Goal: Task Accomplishment & Management: Manage account settings

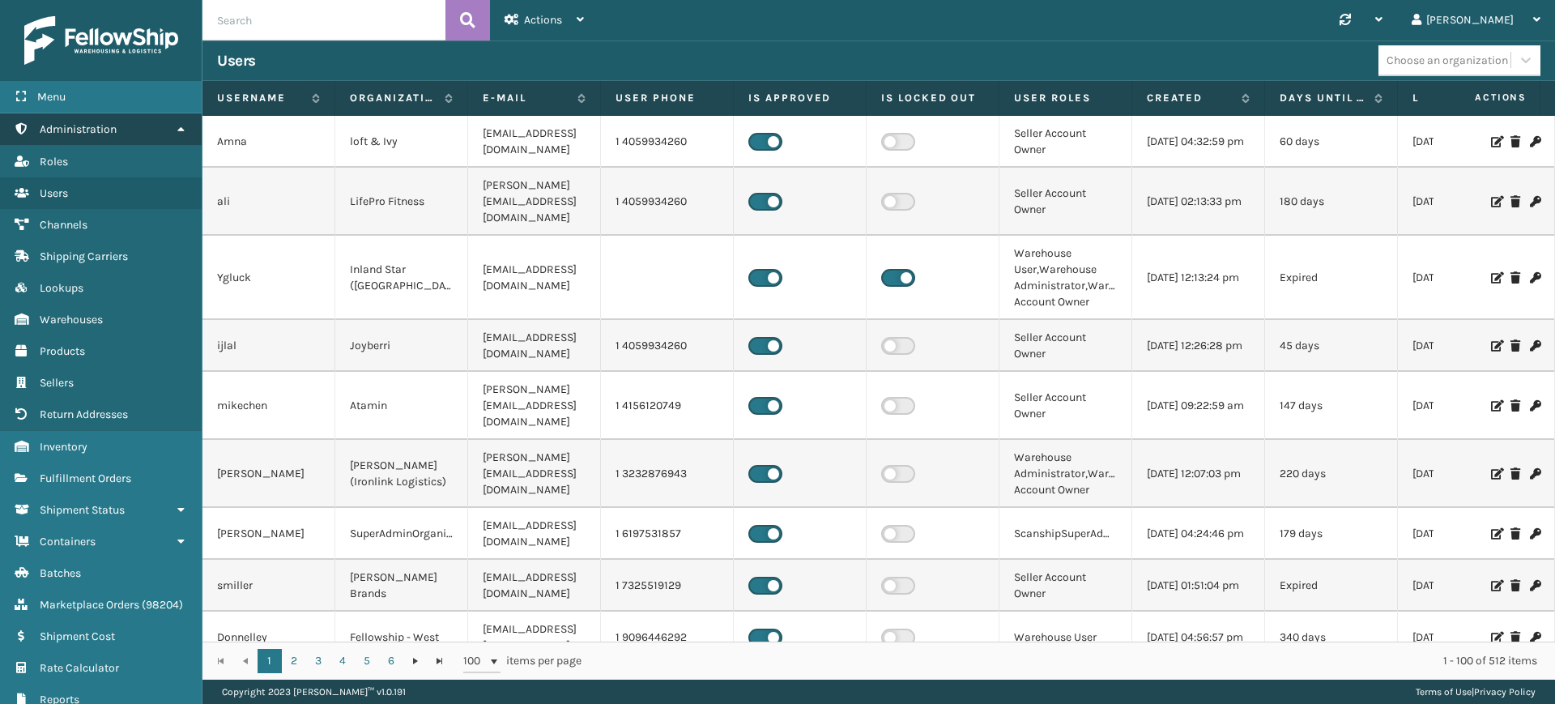
click at [178, 129] on icon at bounding box center [180, 128] width 13 height 11
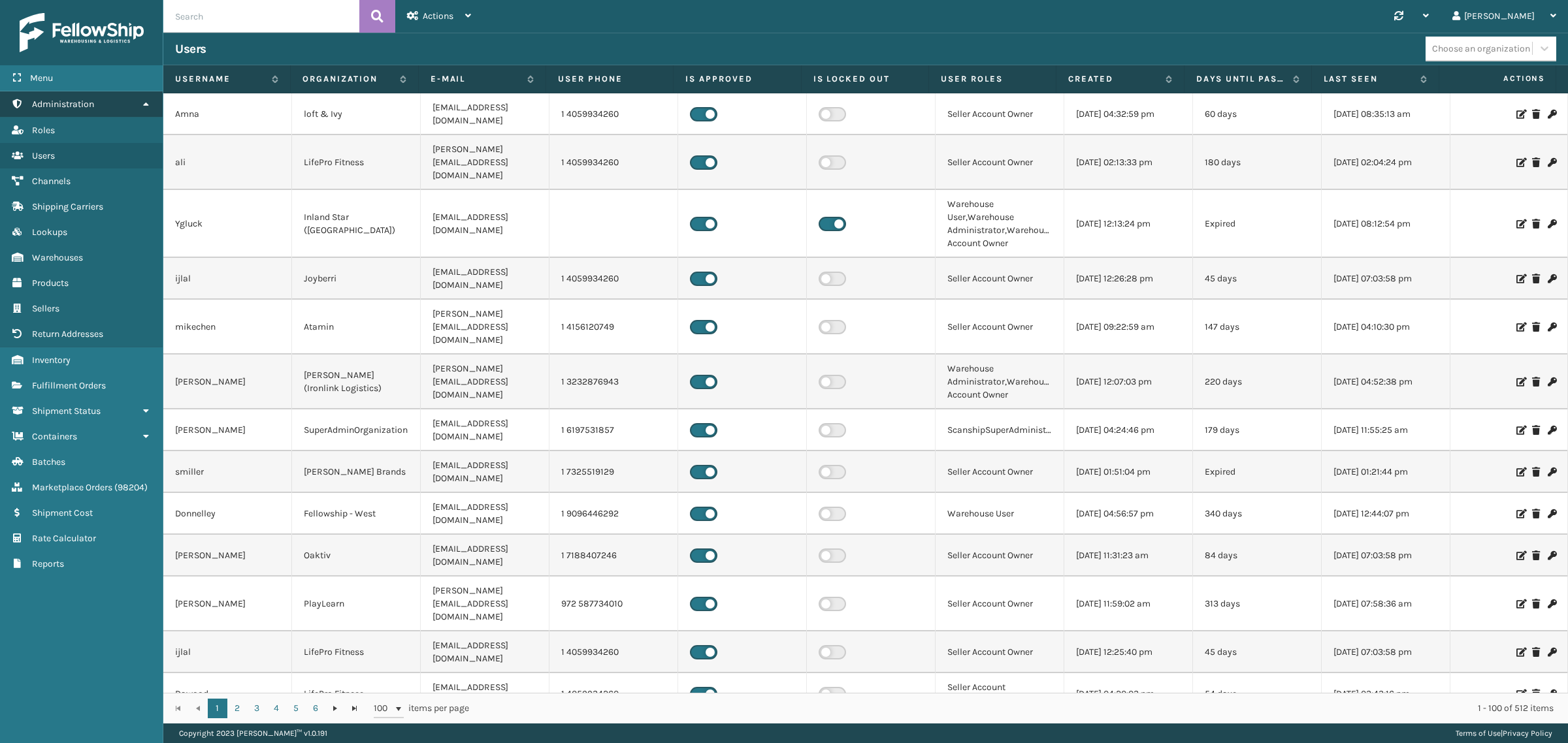
click at [145, 101] on icon at bounding box center [145, 103] width 10 height 9
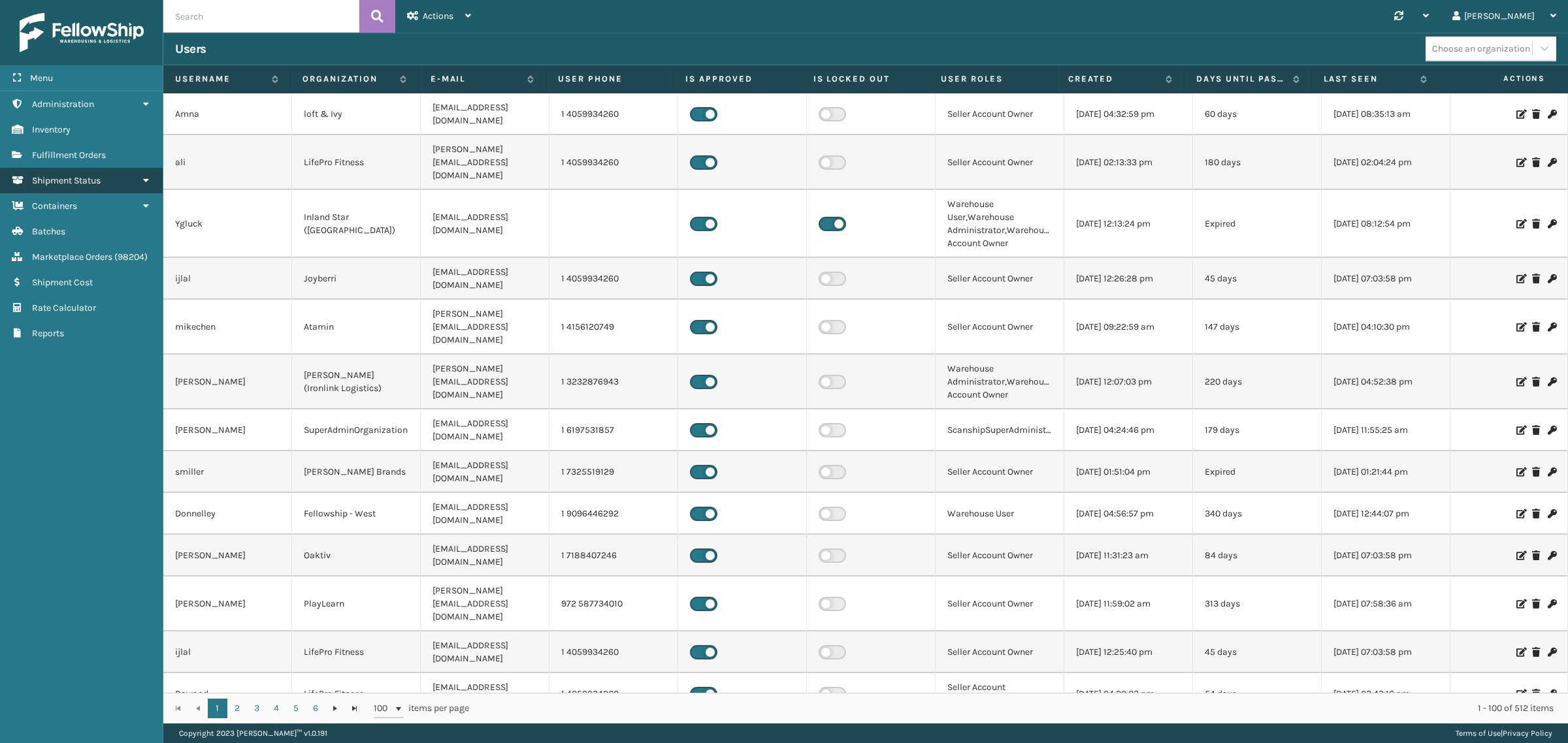
click at [119, 173] on link "Shipment Status" at bounding box center [82, 181] width 163 height 26
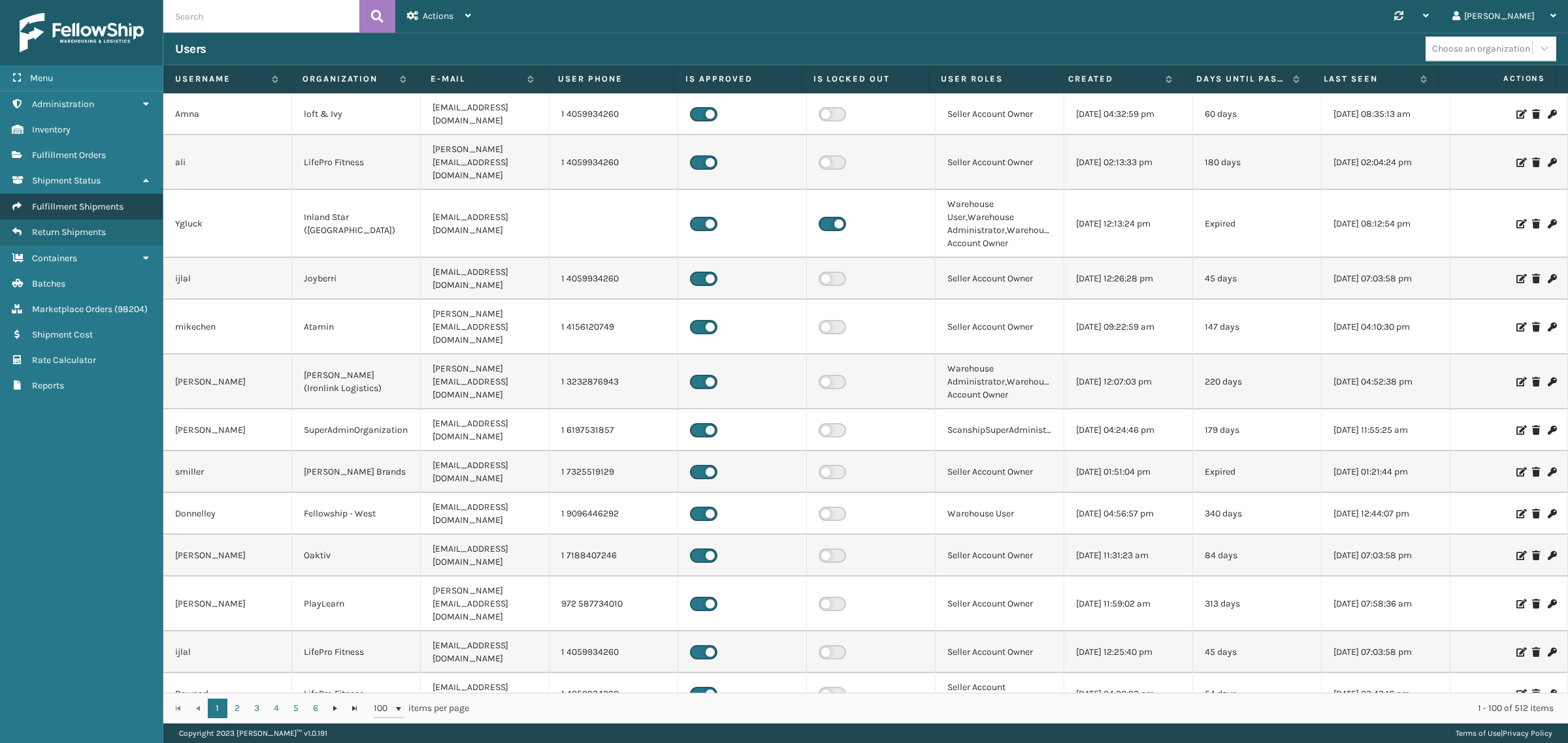
click at [98, 201] on span "Fulfillment Shipments" at bounding box center [77, 207] width 91 height 11
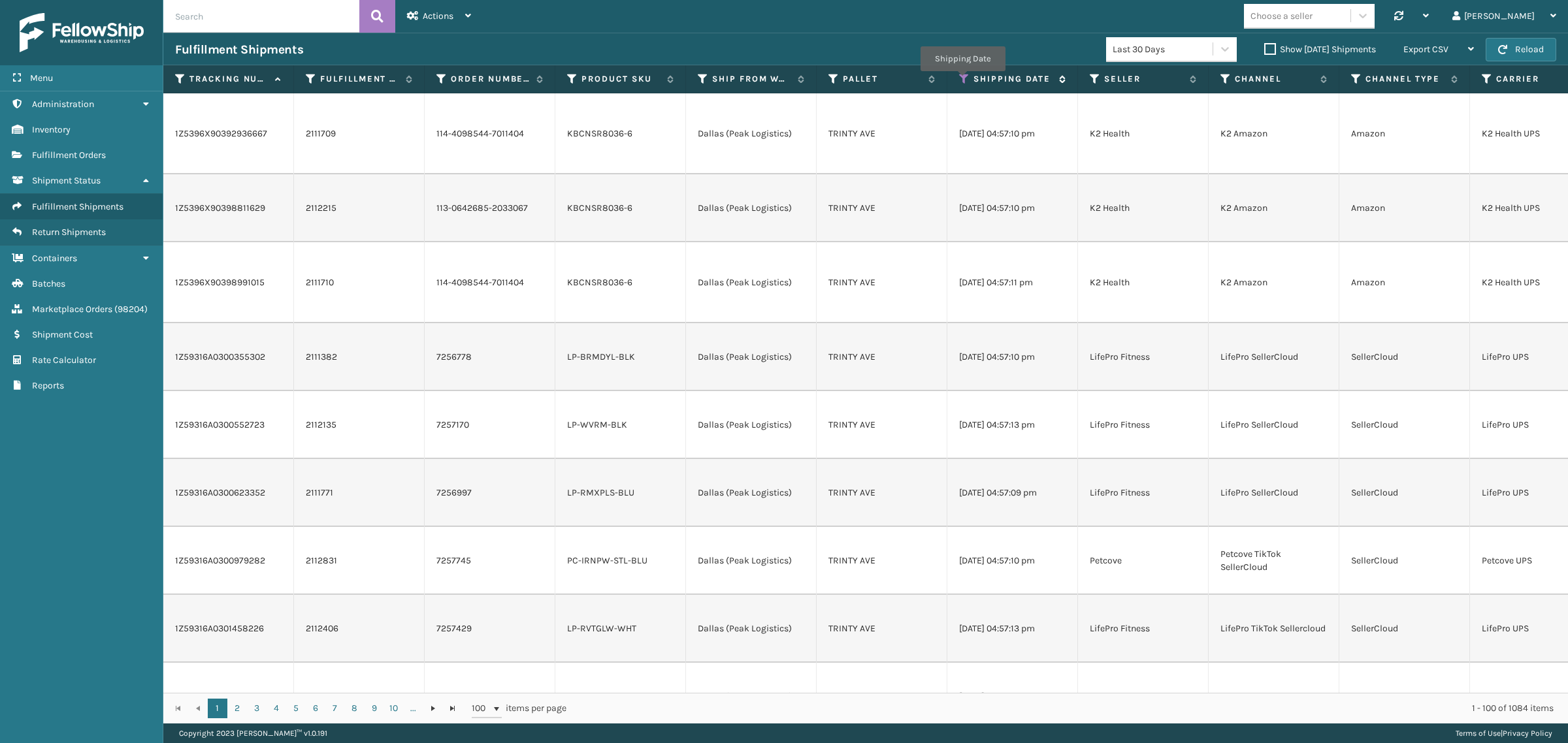
click at [963, 81] on icon at bounding box center [964, 79] width 10 height 12
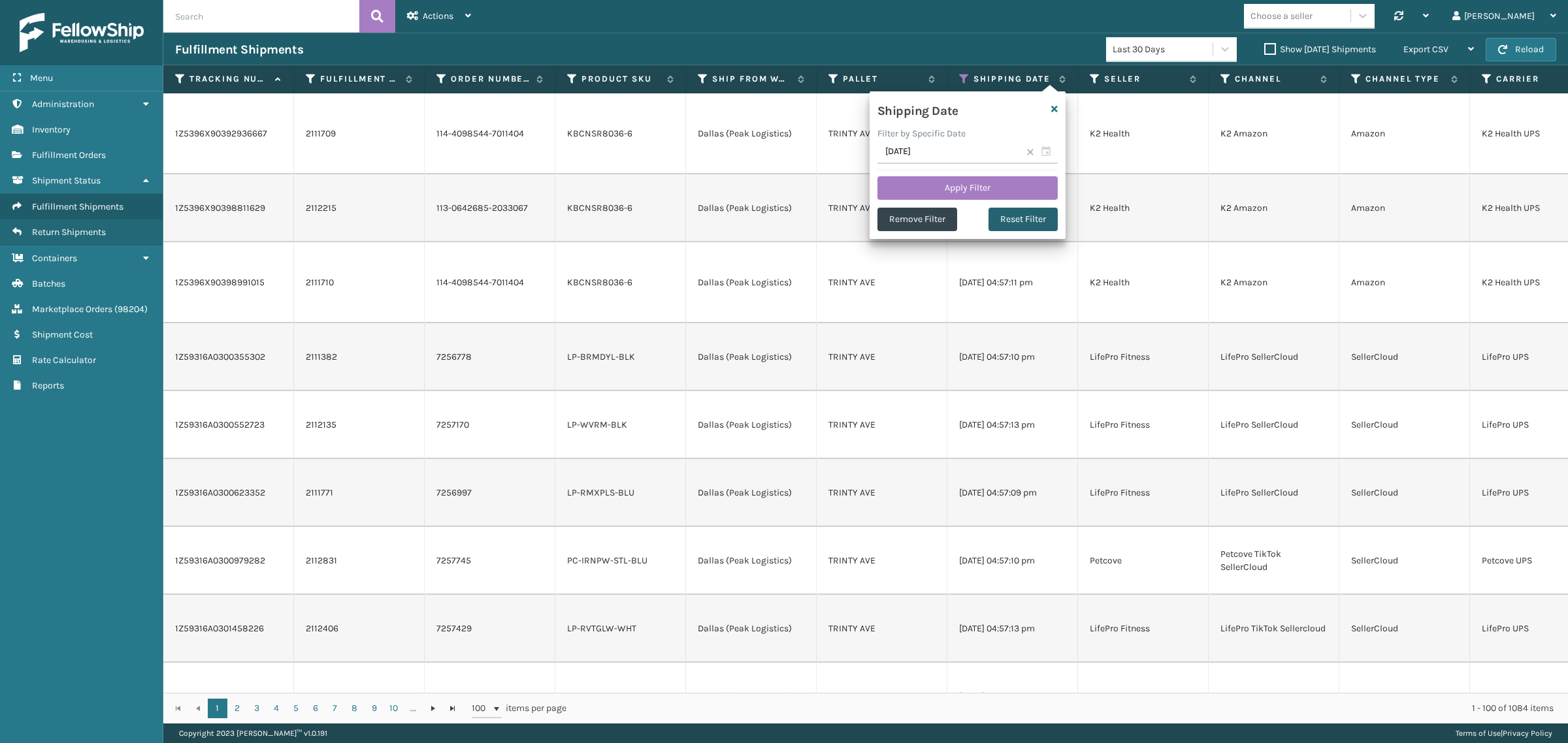
click at [1018, 213] on button "Reset Filter" at bounding box center [1023, 219] width 69 height 23
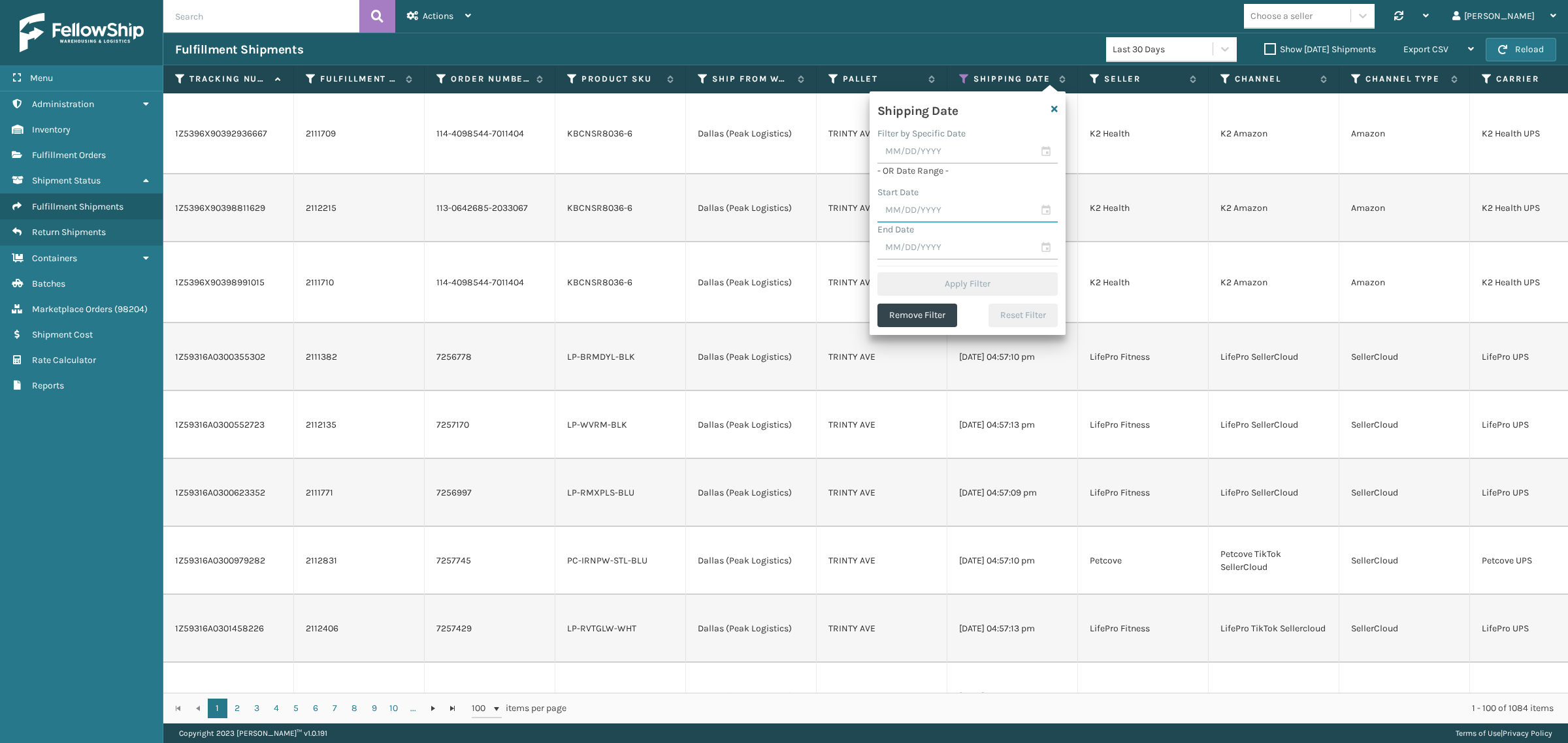
click at [943, 207] on input "text" at bounding box center [967, 211] width 180 height 23
click at [1011, 234] on span "Previous Month" at bounding box center [1017, 235] width 13 height 13
click at [1019, 349] on div "27" at bounding box center [1027, 351] width 19 height 19
type input "09/27/2025"
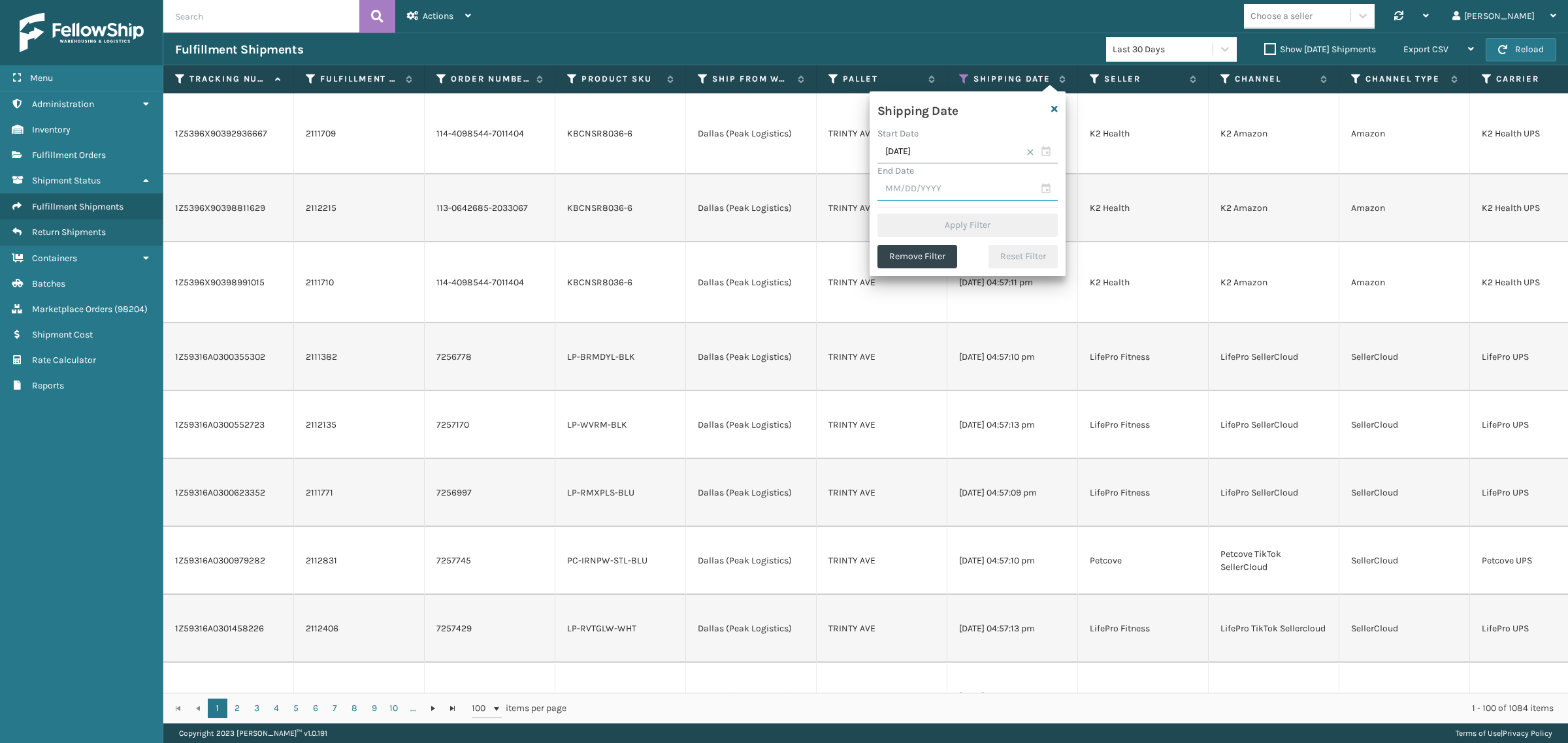
click at [936, 190] on input "text" at bounding box center [967, 189] width 180 height 23
click at [1001, 262] on div "3" at bounding box center [1006, 265] width 19 height 19
type input "10/03/2025"
click at [961, 223] on button "Apply Filter" at bounding box center [967, 225] width 180 height 23
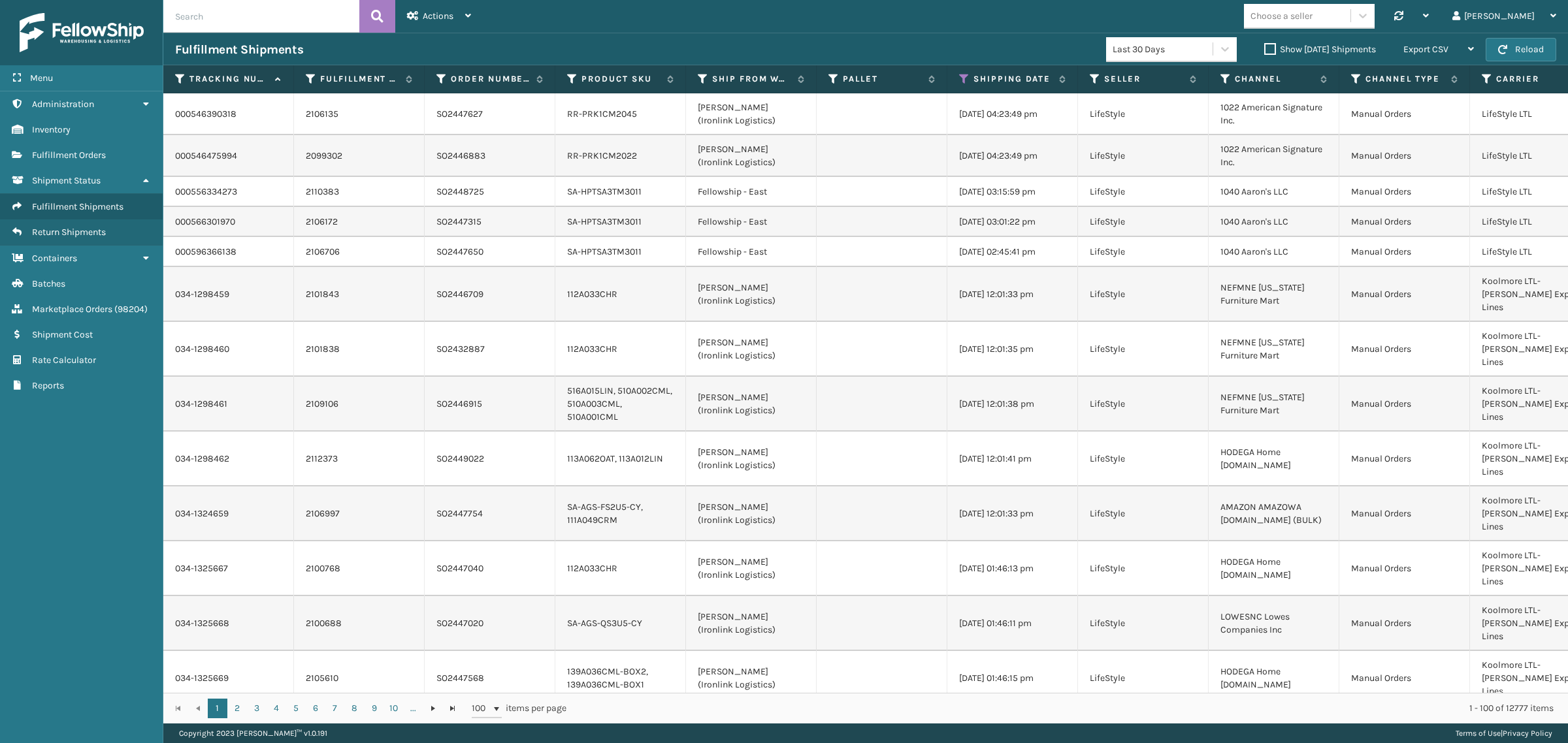
click at [1265, 48] on label "Show Yesterday Shipments" at bounding box center [1320, 49] width 111 height 11
click at [1265, 48] on input "Show Yesterday Shipments" at bounding box center [1265, 46] width 1 height 9
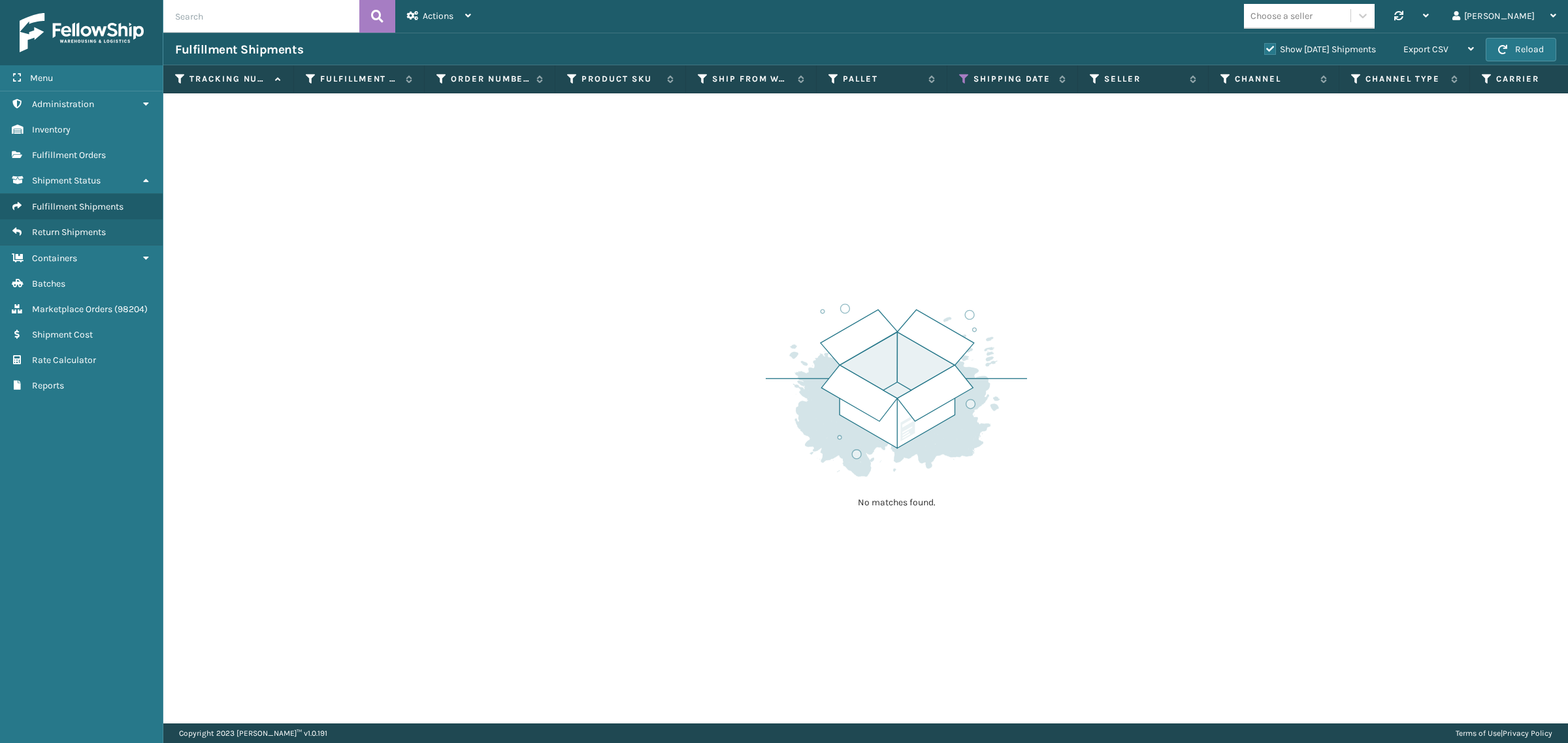
click at [1265, 47] on label "Show Yesterday Shipments" at bounding box center [1320, 49] width 111 height 11
click at [1265, 47] on input "Show Yesterday Shipments" at bounding box center [1265, 46] width 1 height 9
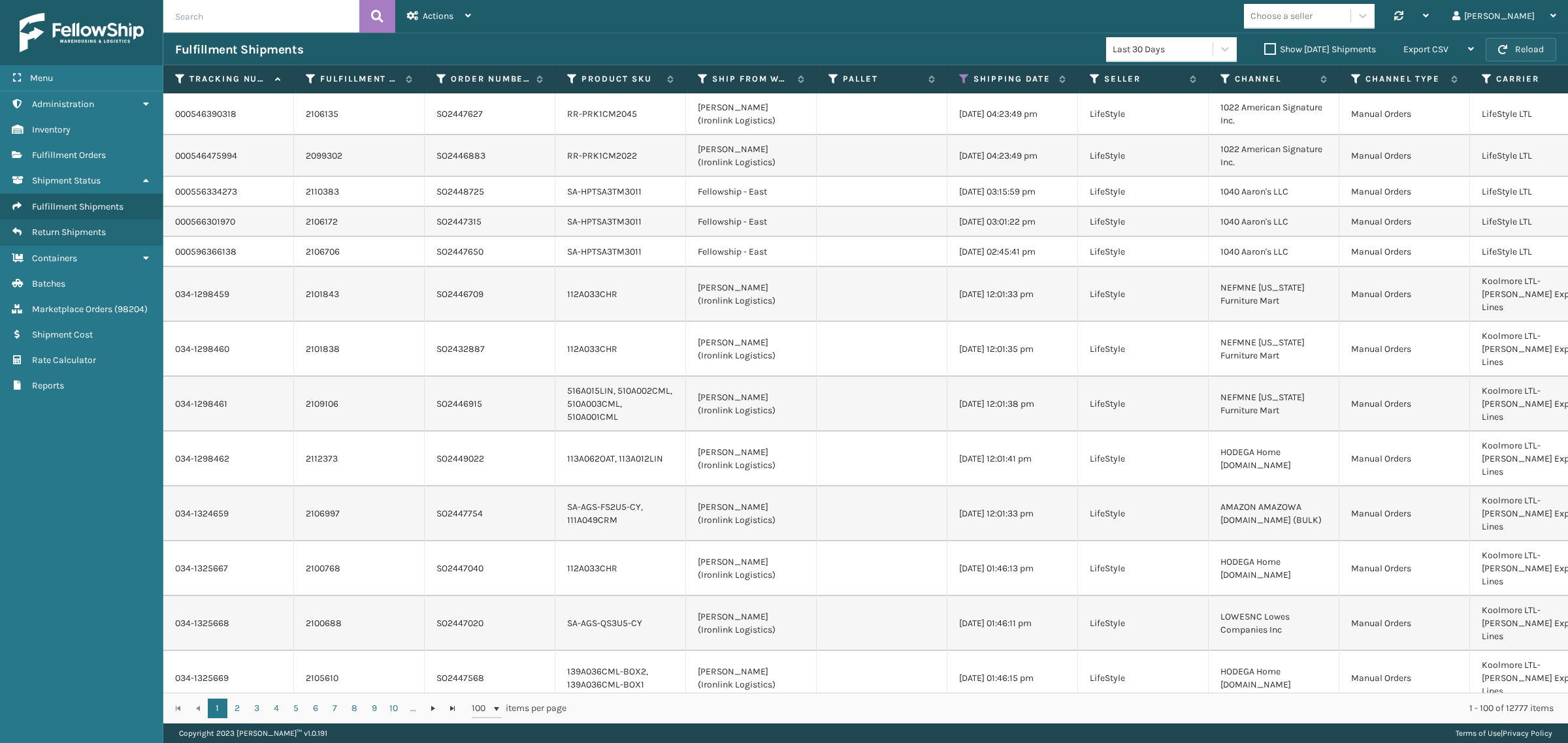
click at [1510, 51] on button "Reload" at bounding box center [1520, 49] width 70 height 23
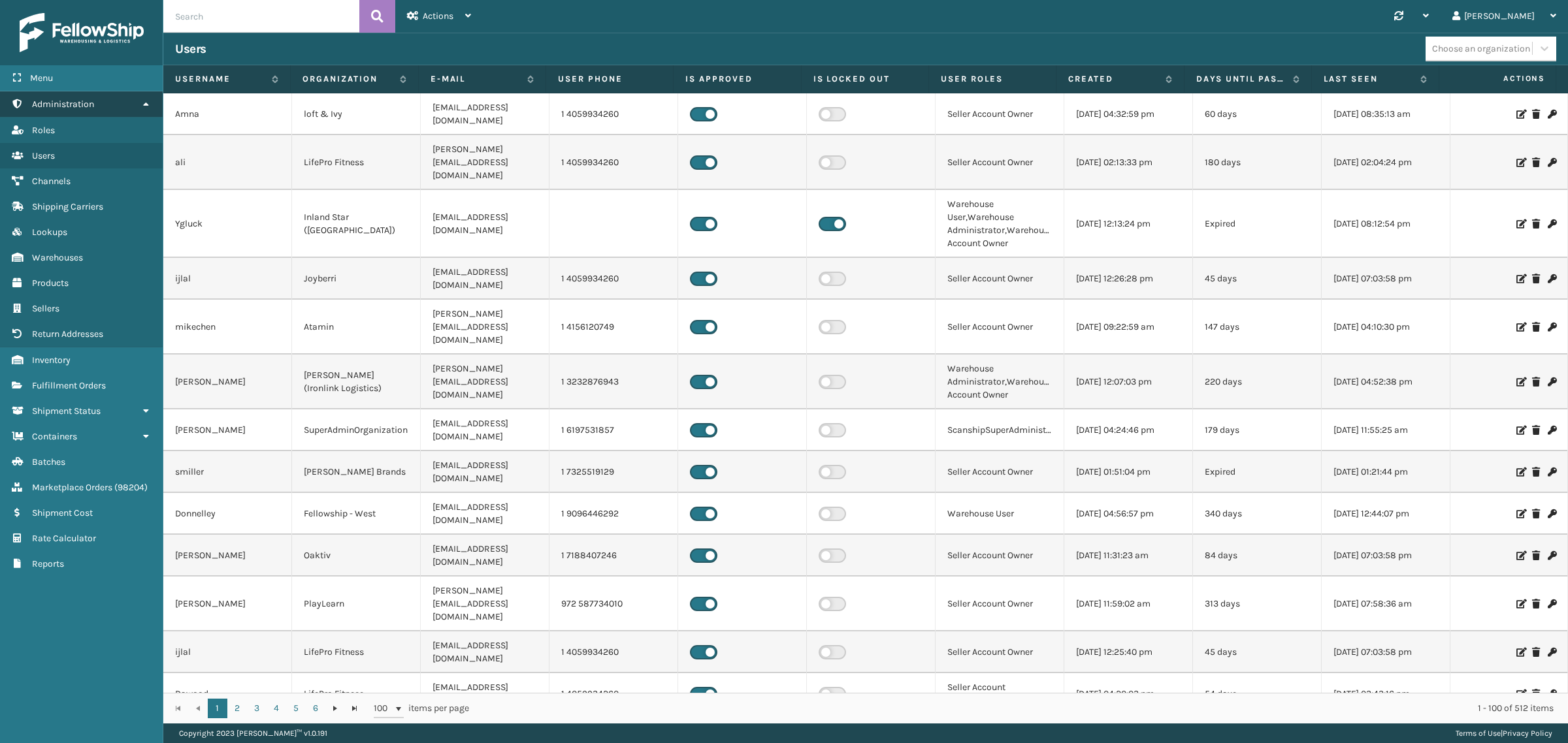
click at [145, 99] on icon at bounding box center [145, 103] width 10 height 9
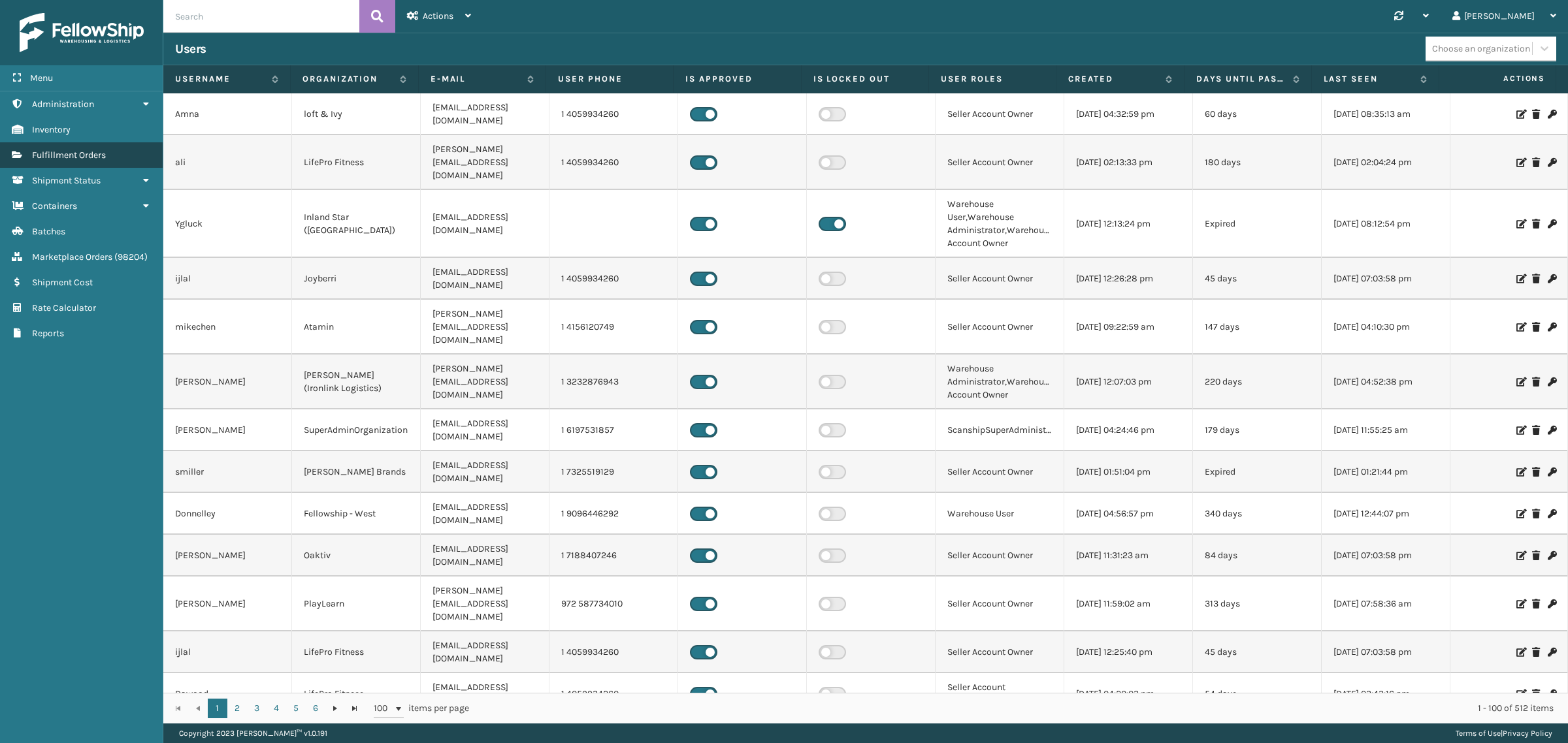
click at [106, 154] on span "Fulfillment Orders" at bounding box center [69, 155] width 73 height 11
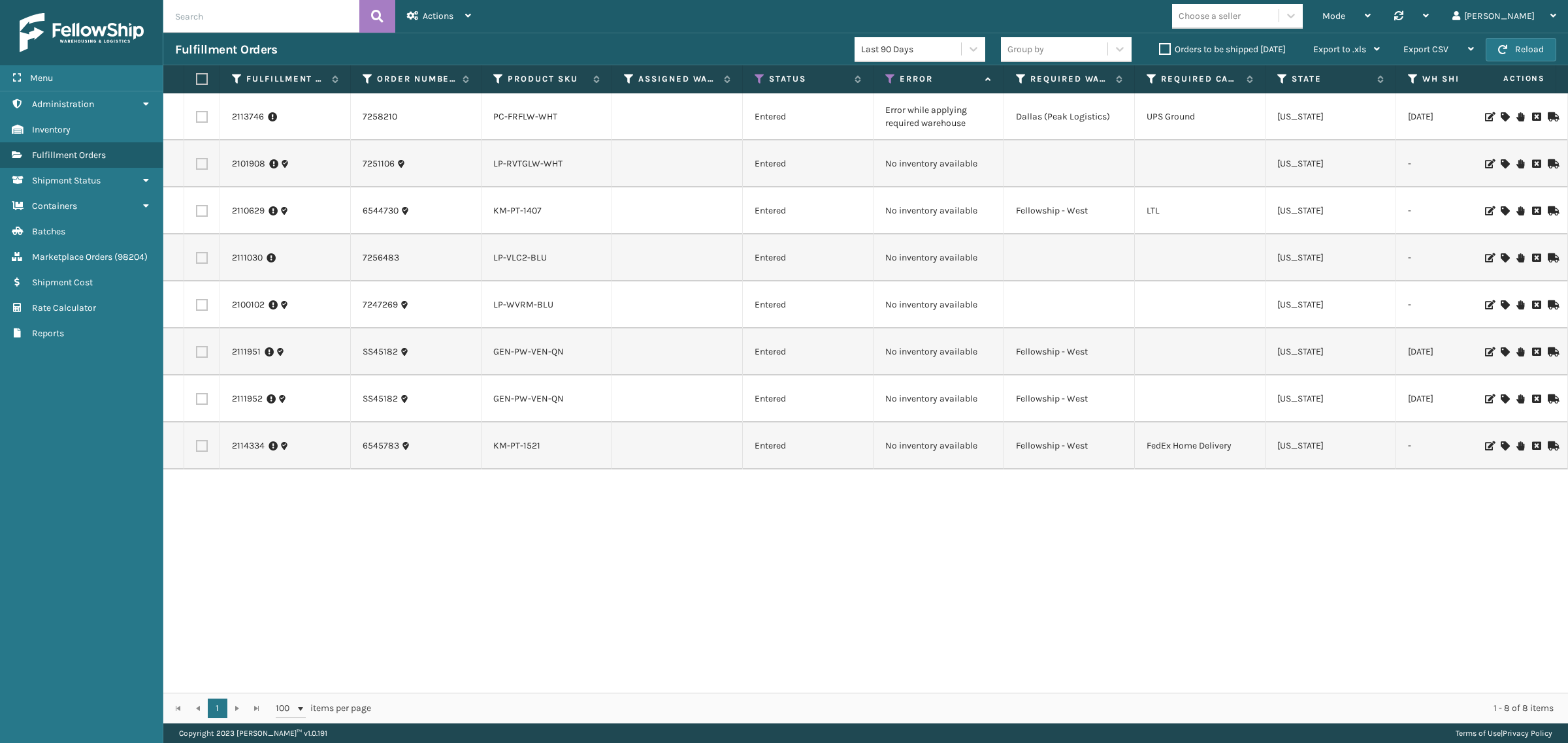
click at [1160, 52] on label "Orders to be shipped today" at bounding box center [1222, 49] width 127 height 11
click at [1160, 50] on input "Orders to be shipped today" at bounding box center [1159, 46] width 1 height 9
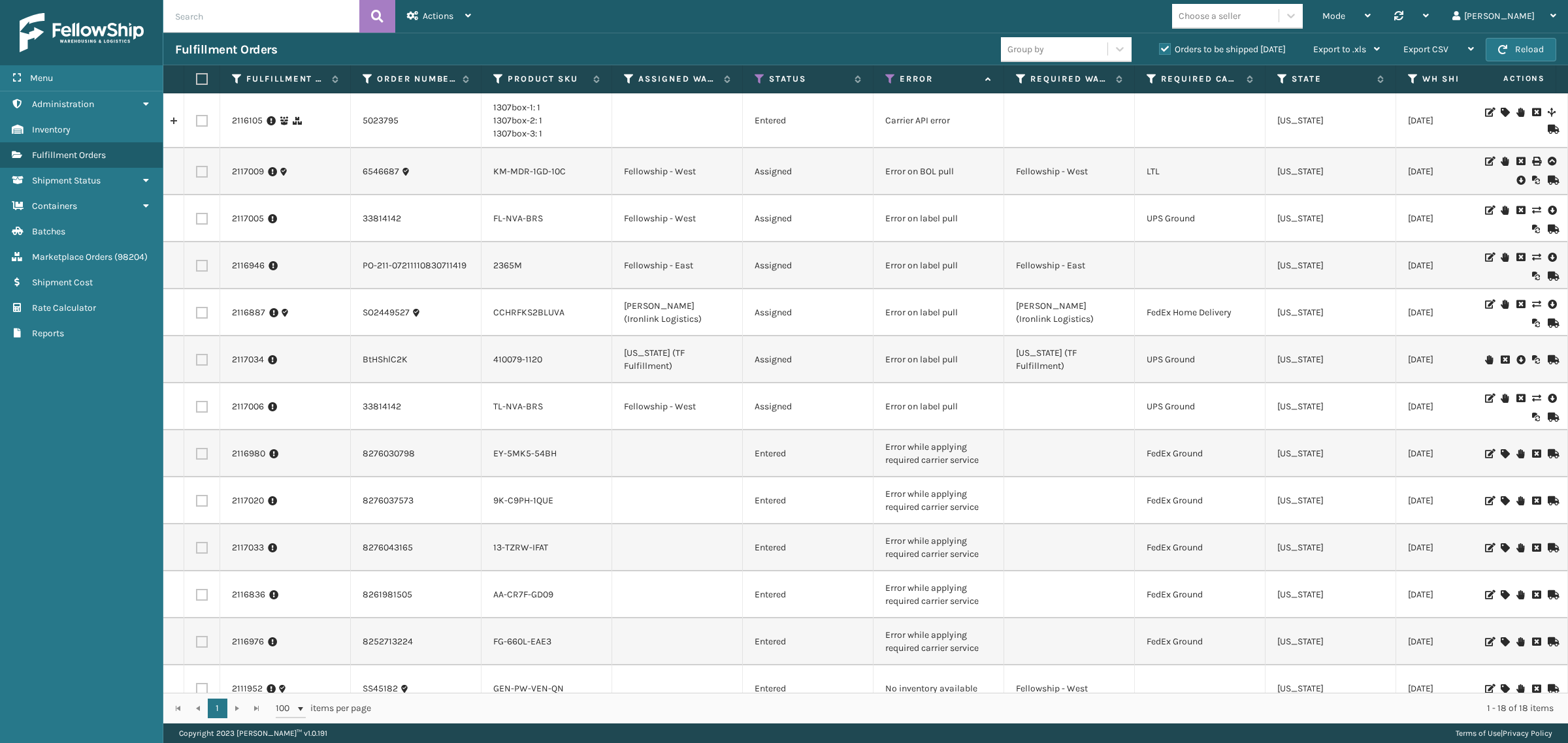
click at [1166, 47] on label "Orders to be shipped today" at bounding box center [1222, 49] width 127 height 11
click at [1160, 47] on input "Orders to be shipped today" at bounding box center [1159, 46] width 1 height 9
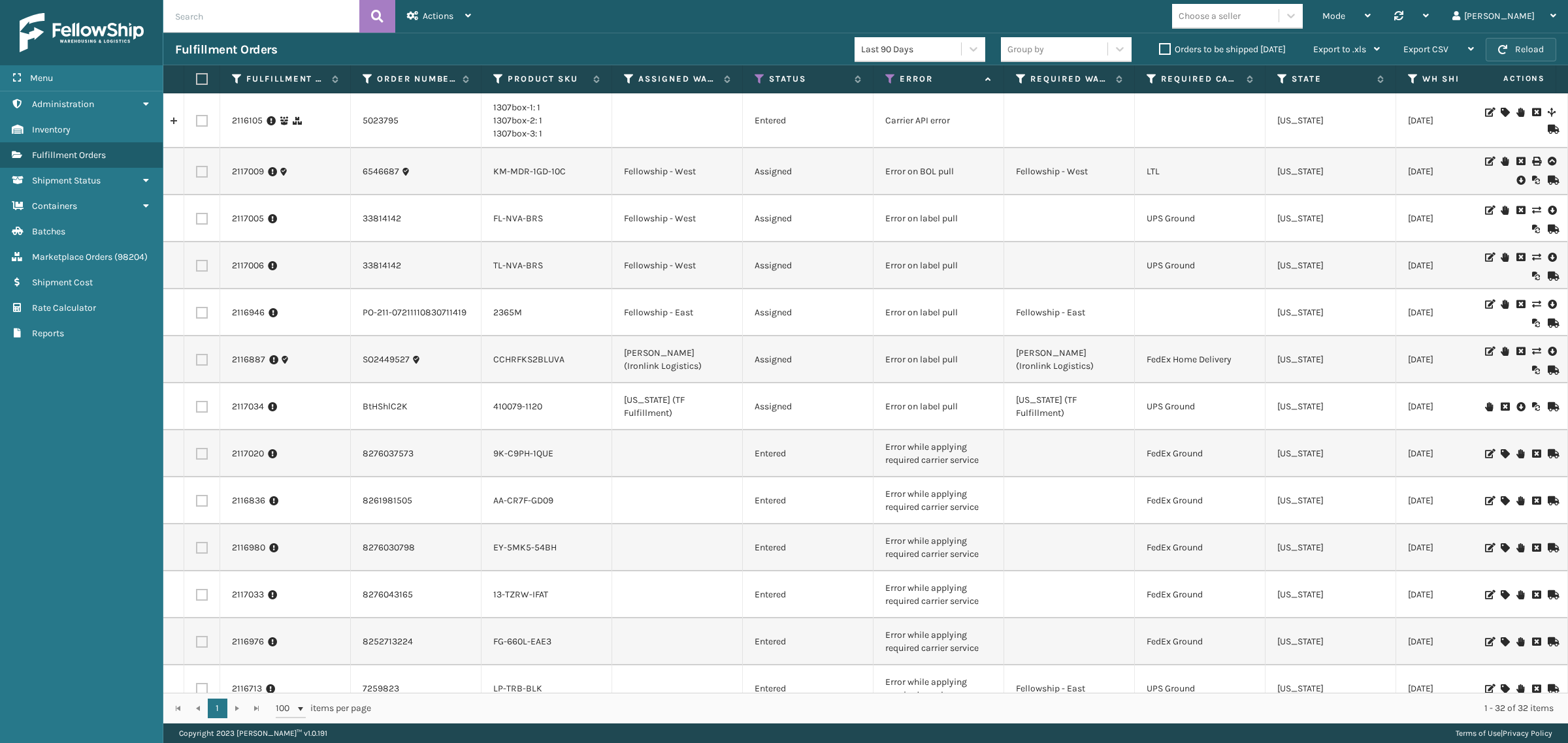
click at [1524, 48] on button "Reload" at bounding box center [1520, 49] width 70 height 23
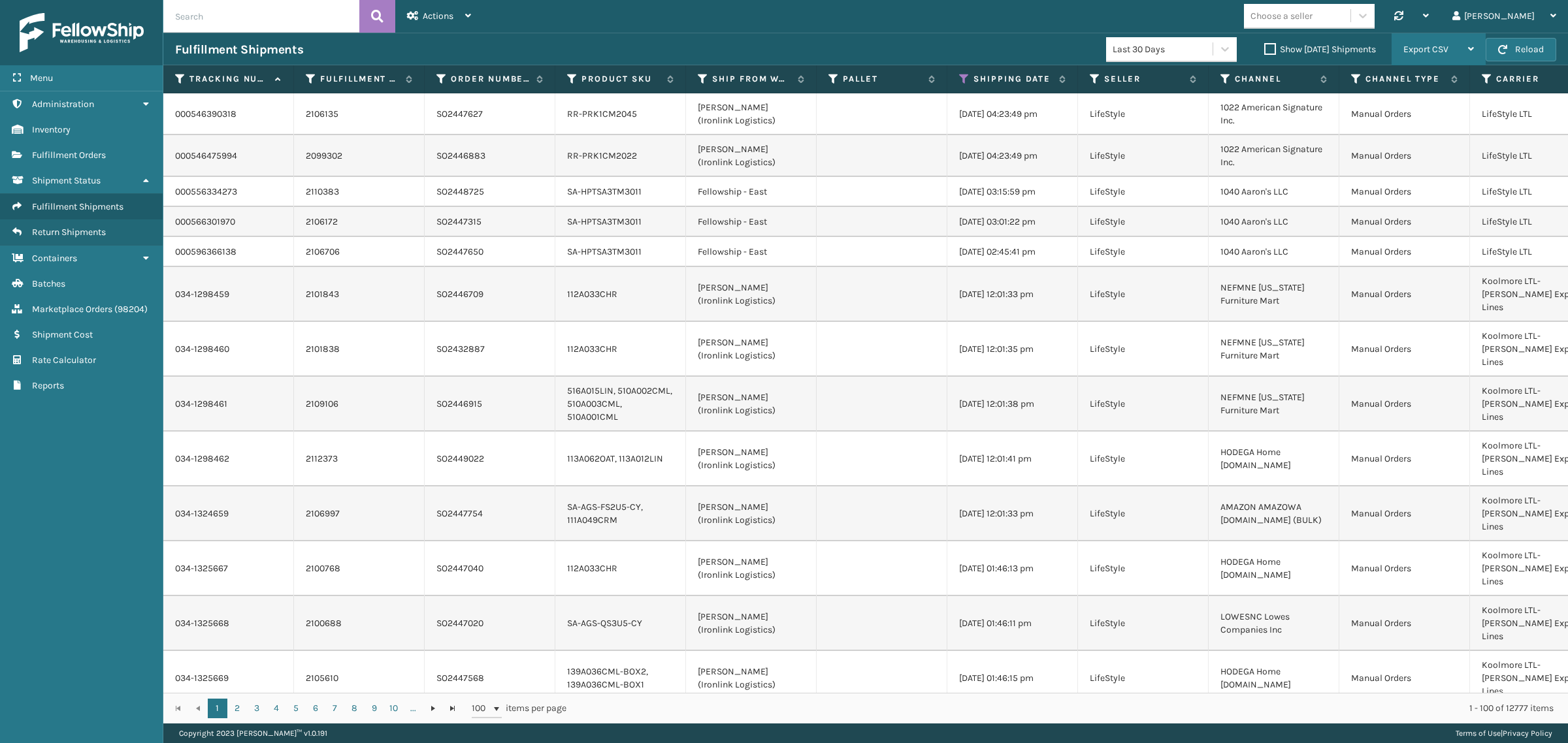
click at [1441, 38] on div "Export CSV" at bounding box center [1438, 49] width 70 height 32
click at [1440, 115] on li "Export All Pages" at bounding box center [1397, 119] width 175 height 35
click at [963, 75] on icon at bounding box center [964, 79] width 10 height 12
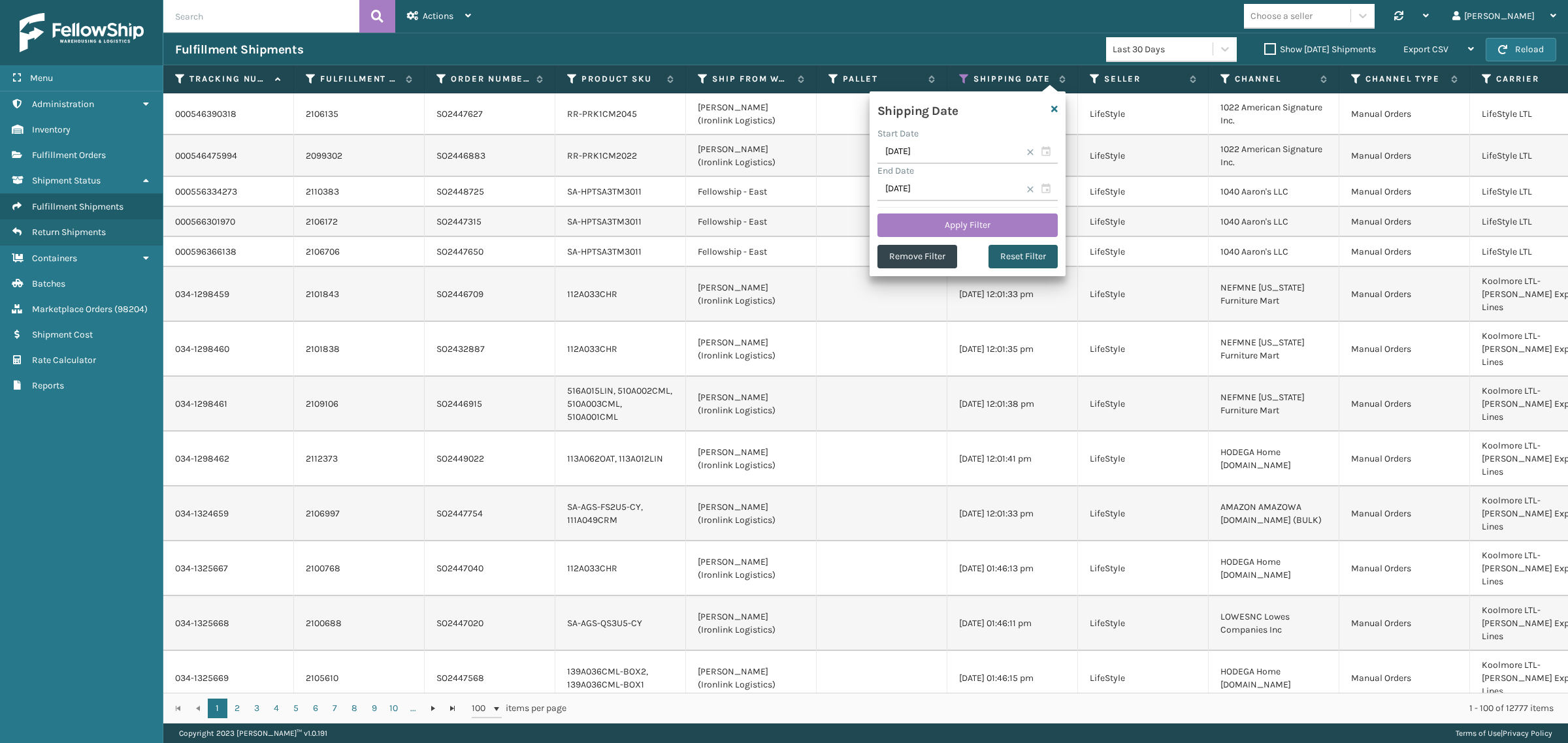
click at [1014, 253] on button "Reset Filter" at bounding box center [1023, 257] width 69 height 23
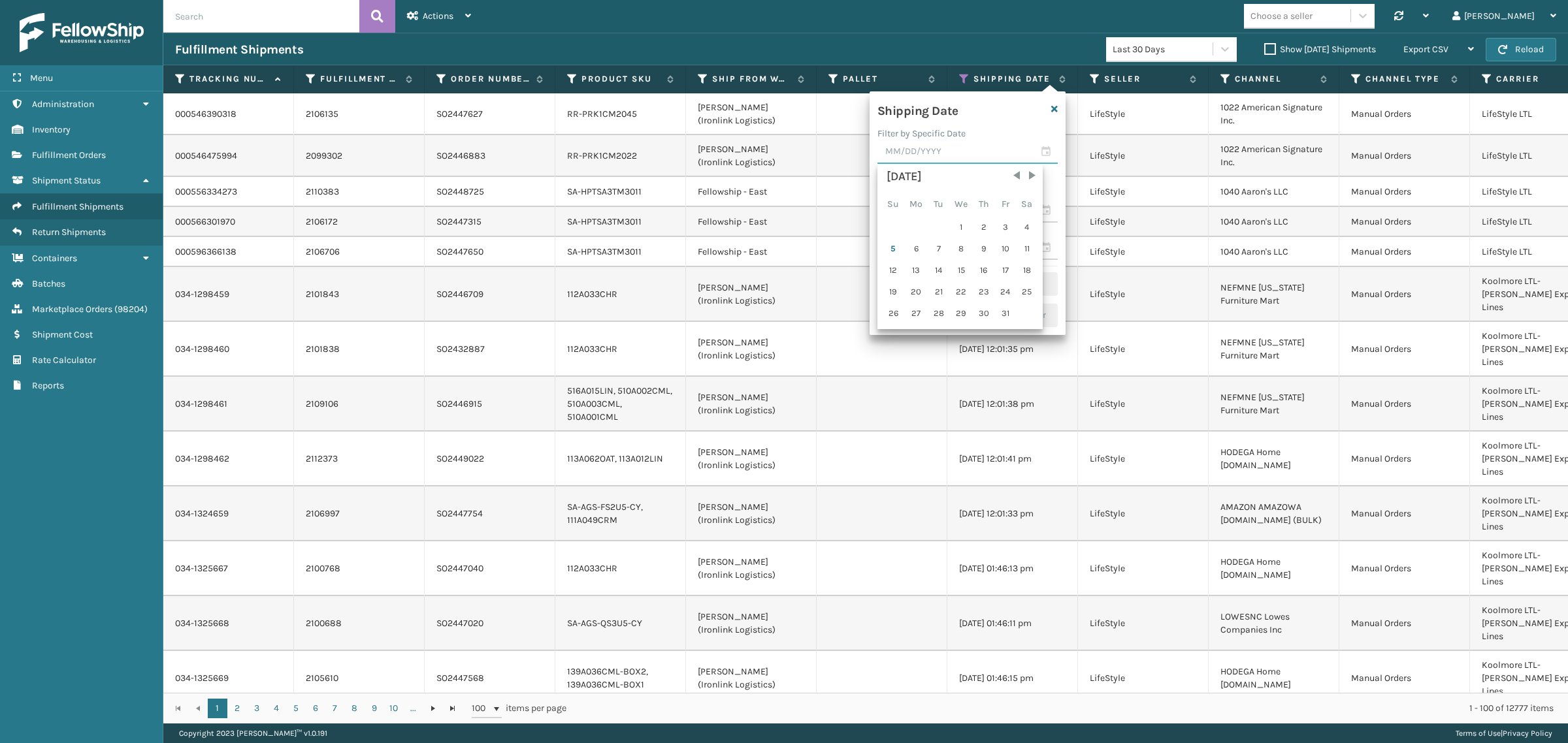
click at [938, 152] on input "text" at bounding box center [967, 152] width 180 height 23
click at [1001, 228] on div "3" at bounding box center [1006, 227] width 19 height 19
type input "10/03/2025"
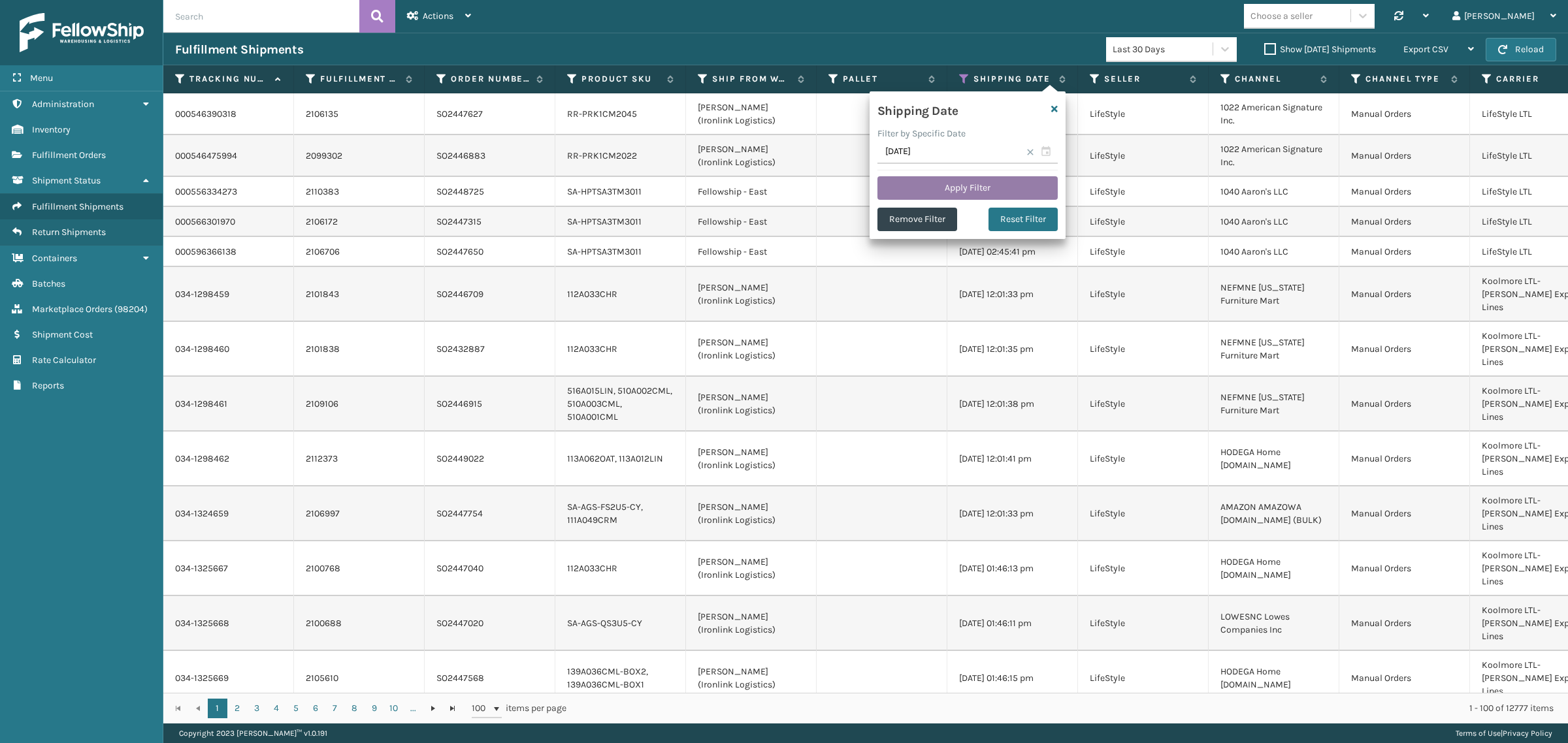
click at [964, 185] on button "Apply Filter" at bounding box center [967, 188] width 180 height 23
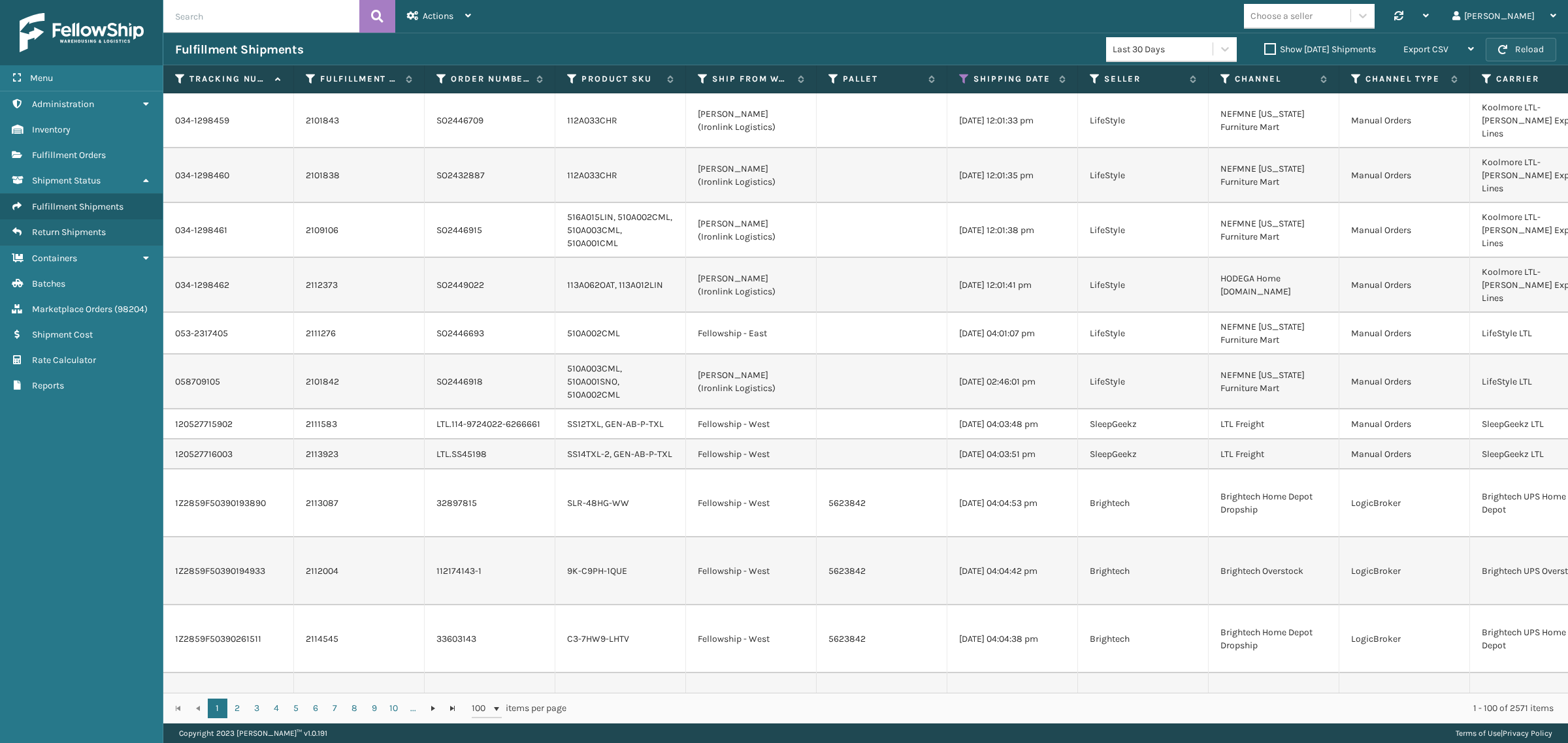
click at [1533, 46] on button "Reload" at bounding box center [1520, 49] width 70 height 23
click at [1526, 44] on button "Reload" at bounding box center [1520, 49] width 70 height 23
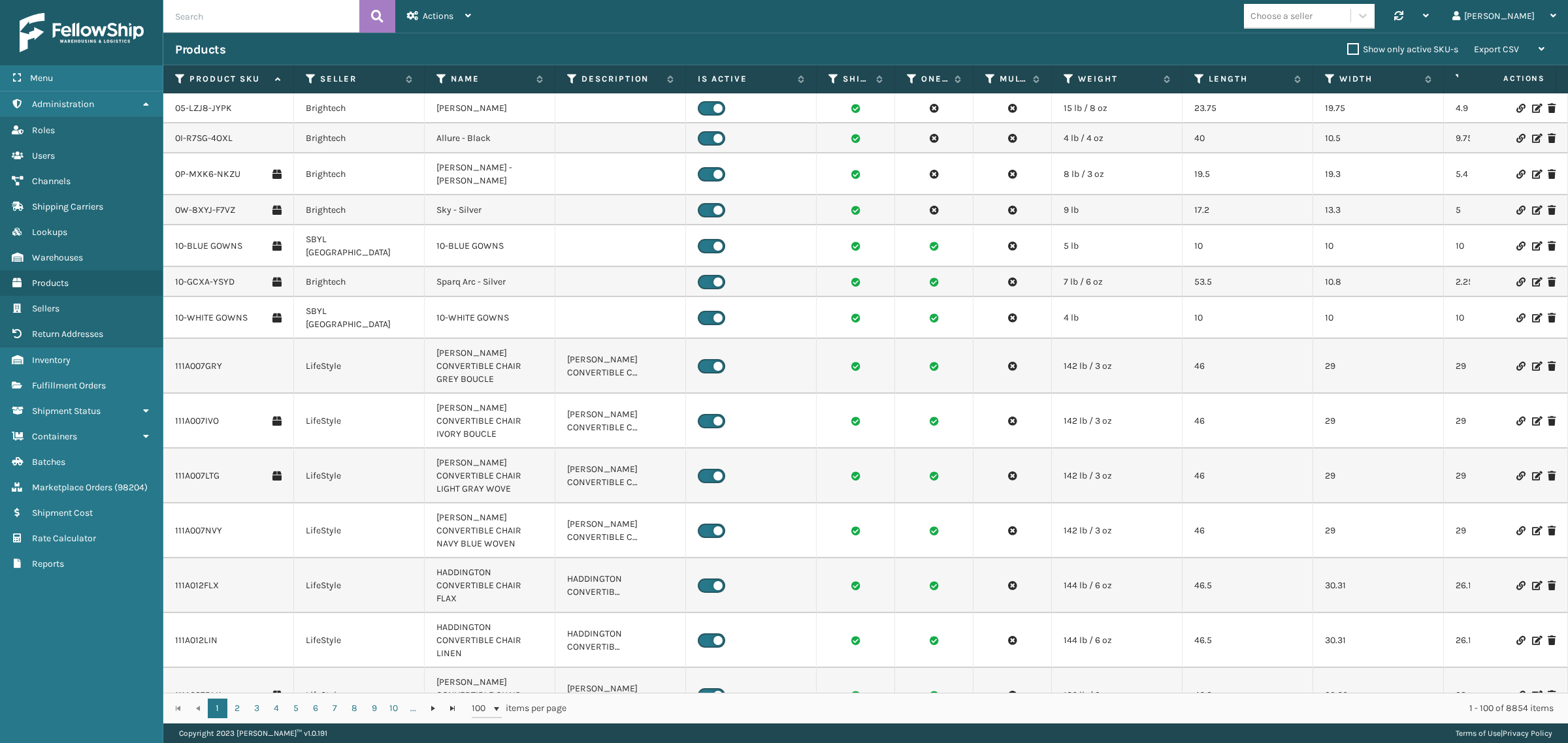
click at [282, 12] on input "text" at bounding box center [261, 16] width 196 height 32
paste input "LP-HYDLFPLS-GRPT"
type input "LP-HYDLFPLS-GRPT"
click at [386, 14] on button at bounding box center [377, 16] width 36 height 32
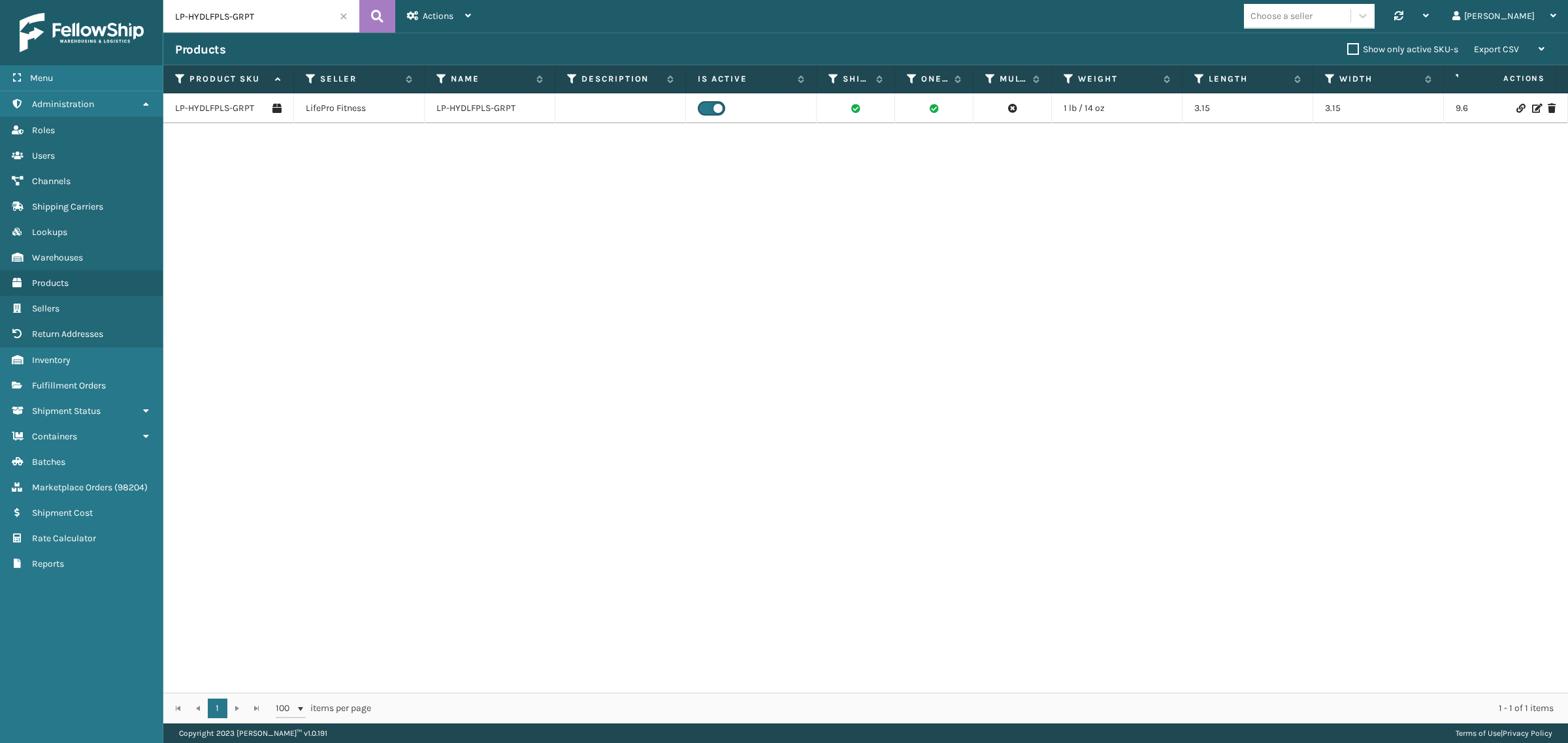
click at [654, 368] on div "LP-HYDLFPLS-GRPT LifePro Fitness LP-HYDLFPLS-GRPT 1 lb / 14 oz 3.15 3.15 9.6 LP…" at bounding box center [865, 393] width 1405 height 599
click at [429, 11] on span "Actions" at bounding box center [438, 16] width 31 height 11
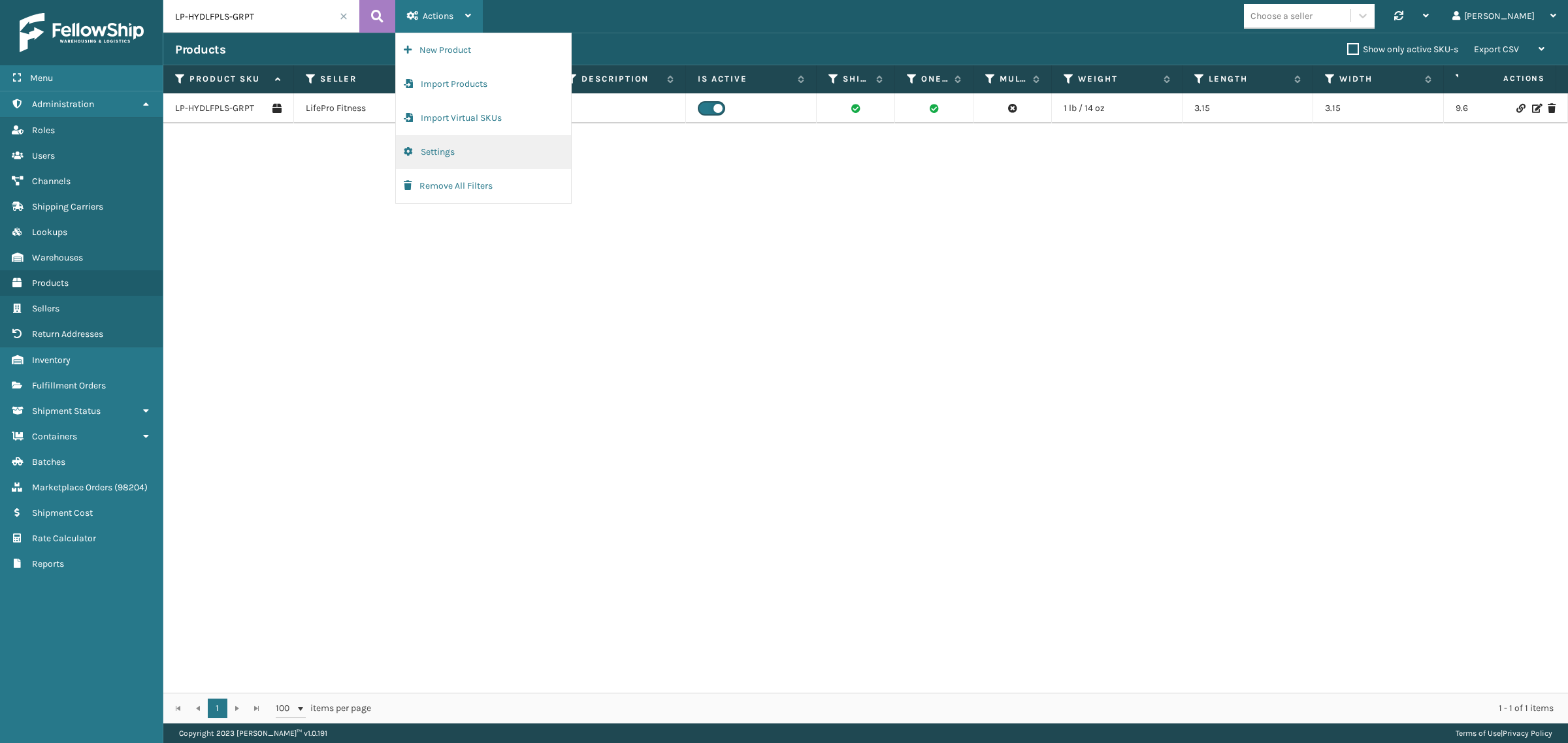
click at [437, 150] on button "Settings" at bounding box center [483, 152] width 175 height 34
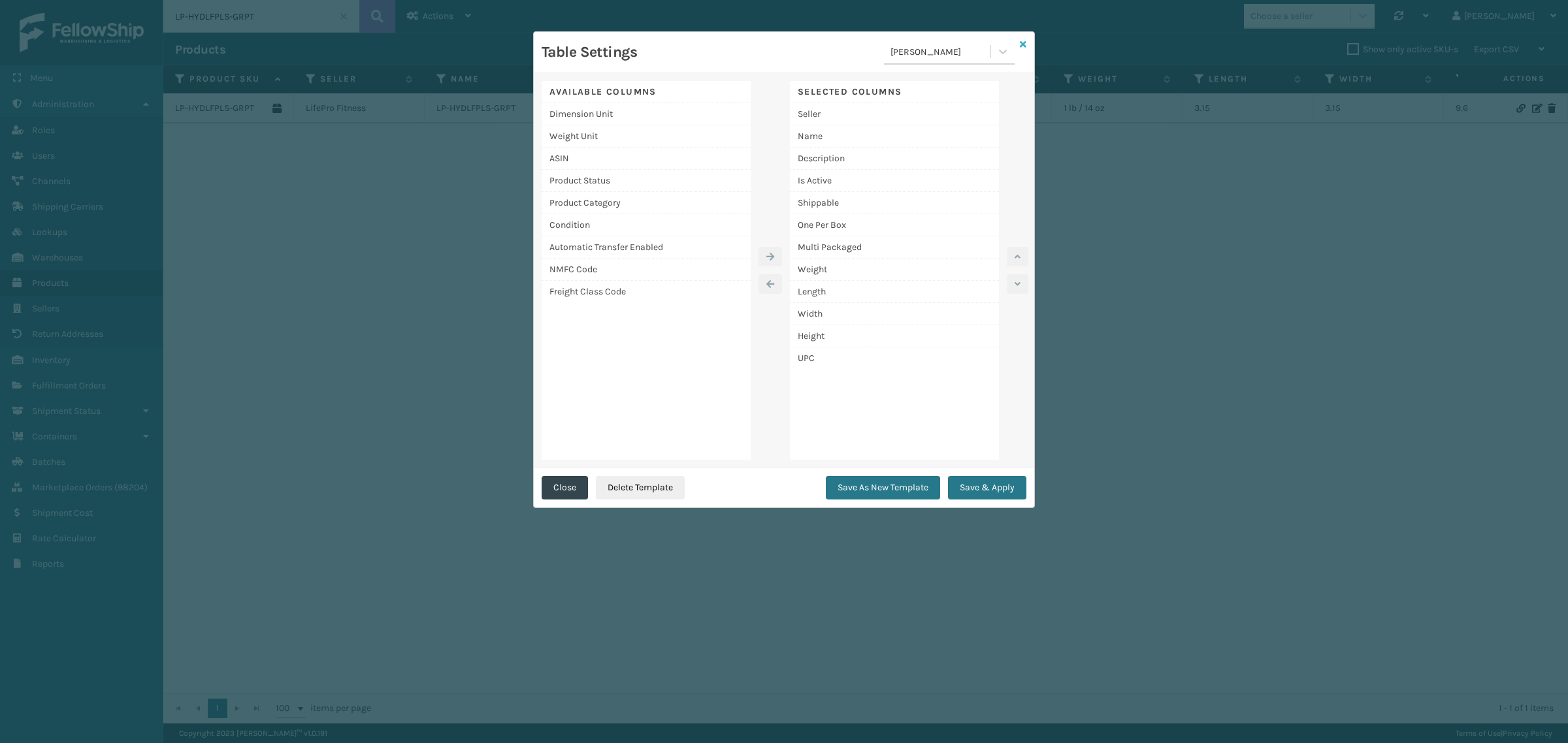
click at [1024, 44] on icon at bounding box center [1023, 44] width 6 height 9
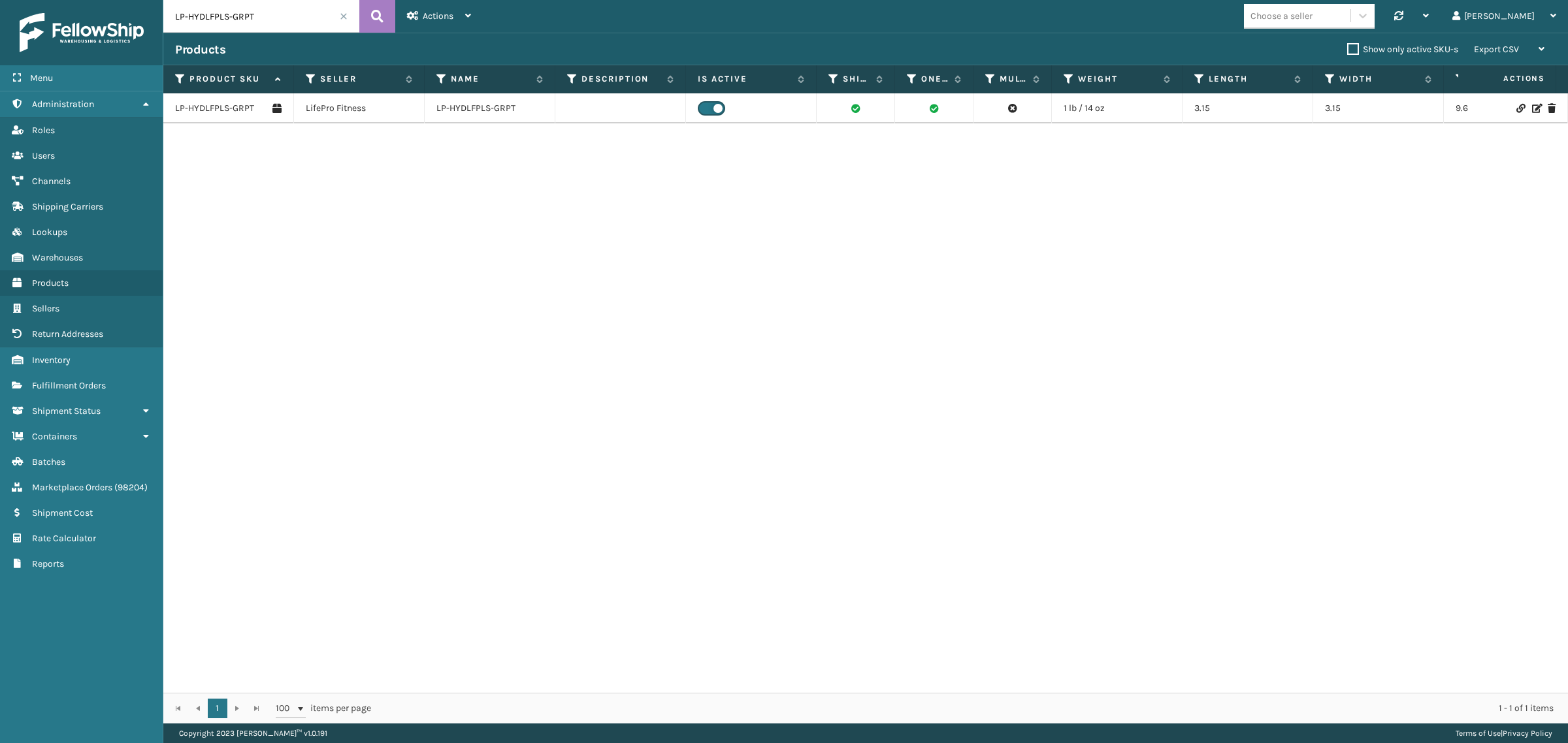
click at [791, 161] on div "LP-HYDLFPLS-GRPT LifePro Fitness LP-HYDLFPLS-GRPT 1 lb / 14 oz 3.15 3.15 9.6 LP…" at bounding box center [865, 393] width 1405 height 599
click at [345, 15] on span at bounding box center [344, 16] width 8 height 8
click at [214, 111] on link "LP-HYDLFPLS-GRPT" at bounding box center [215, 108] width 79 height 13
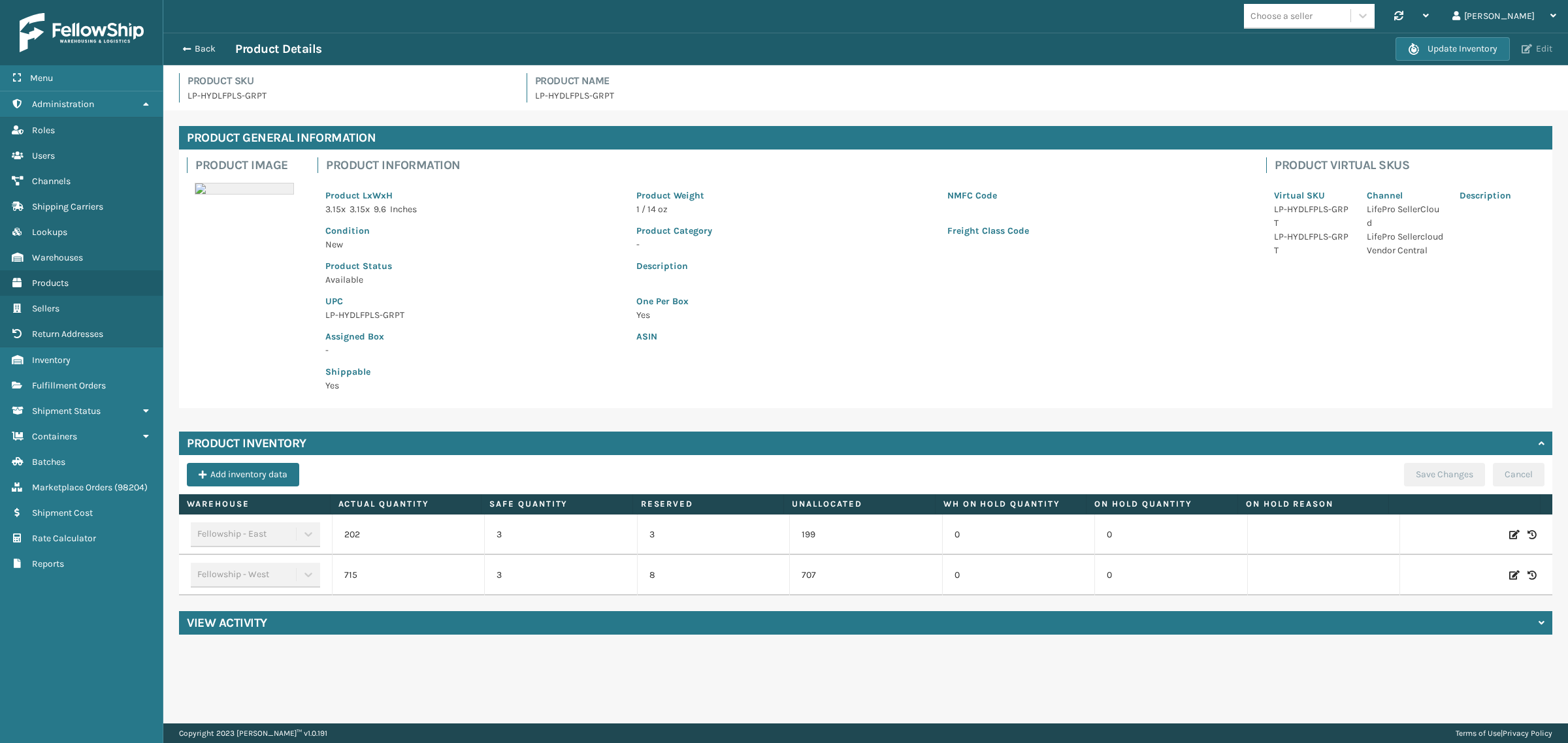
click at [1529, 48] on span "button" at bounding box center [1527, 48] width 10 height 9
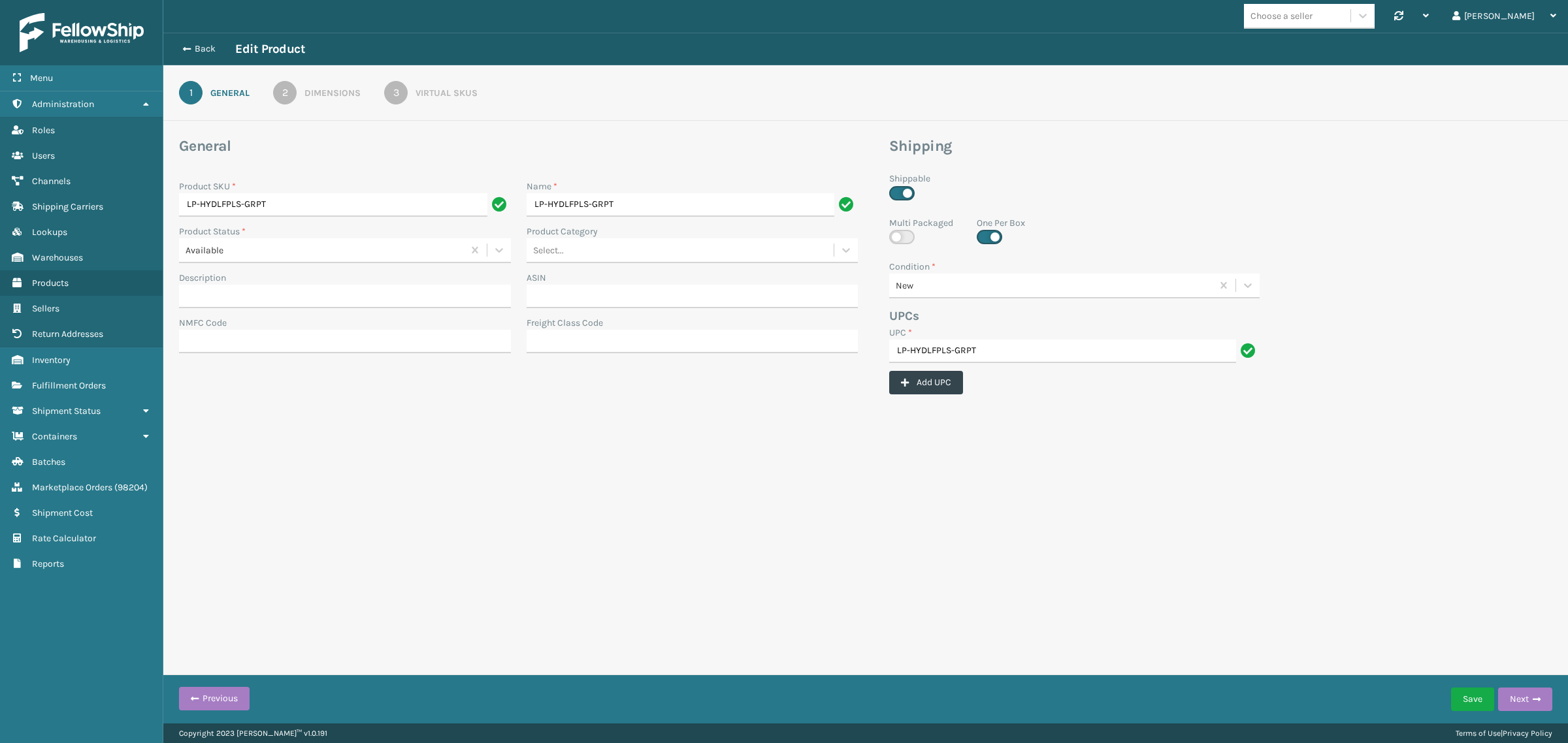
click at [287, 89] on div "2" at bounding box center [284, 92] width 23 height 23
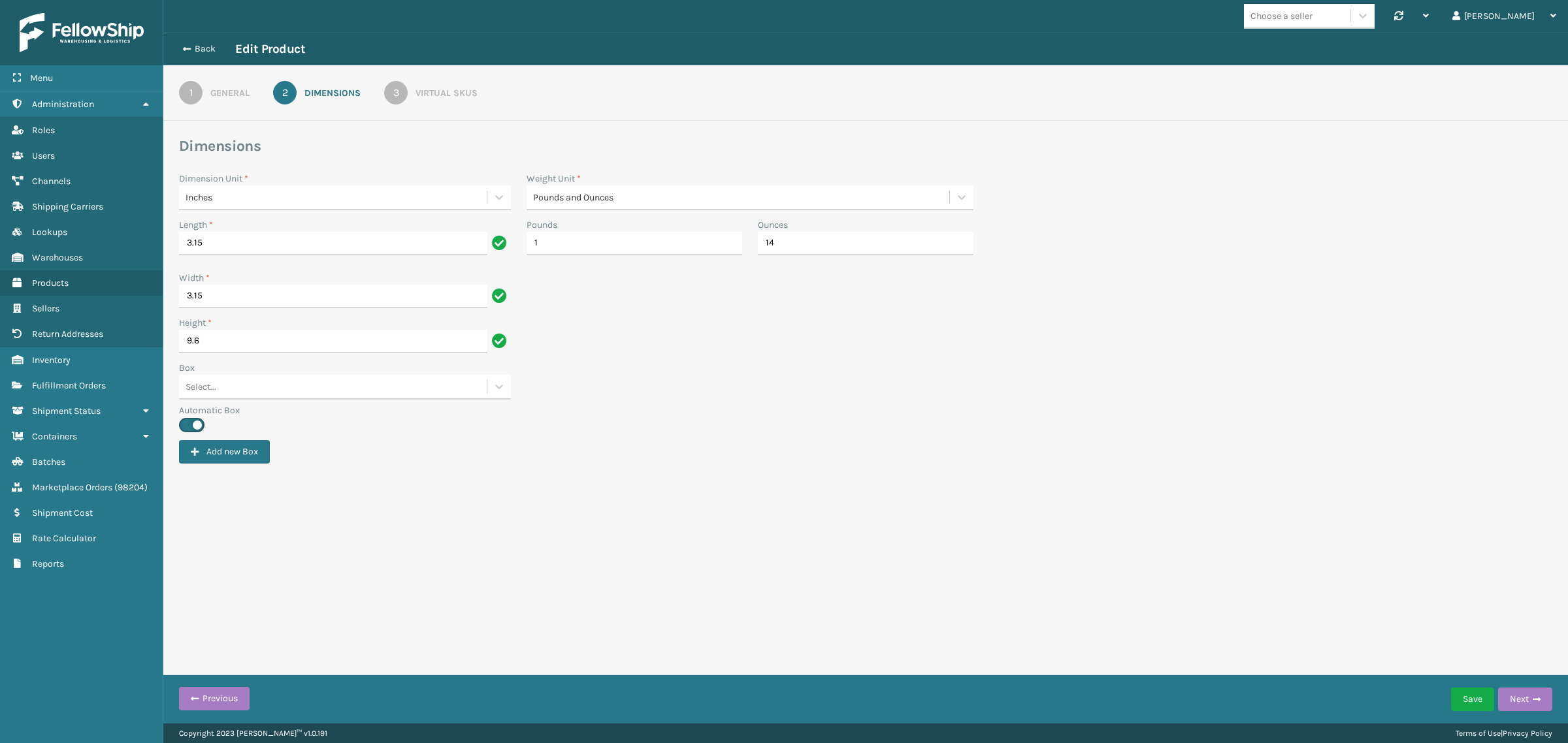
click at [394, 88] on div "3" at bounding box center [395, 92] width 23 height 23
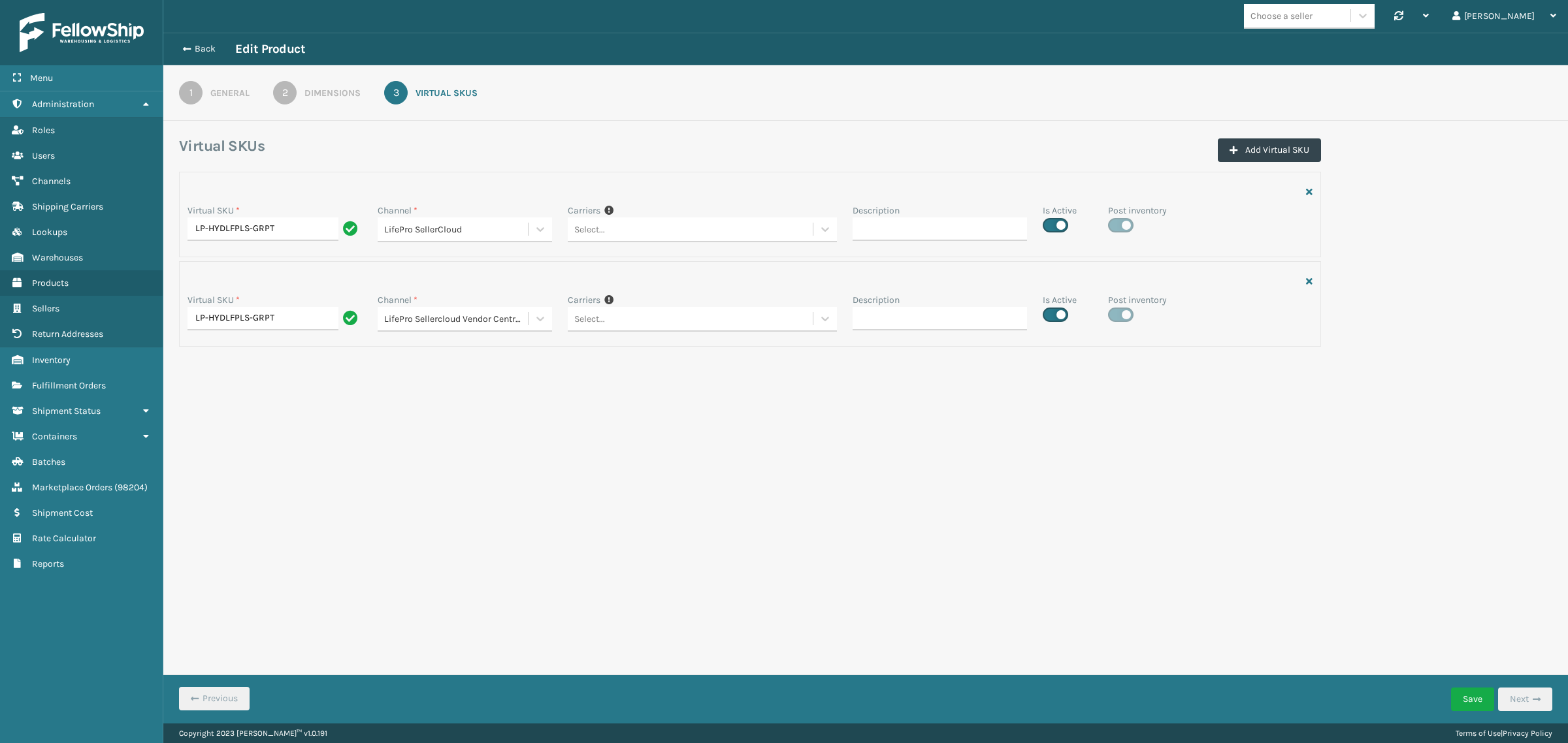
click at [287, 105] on div "1 General 2 Dimensions 3 Virtual SKUs" at bounding box center [865, 93] width 1405 height 56
click at [286, 94] on div "2" at bounding box center [284, 92] width 23 height 23
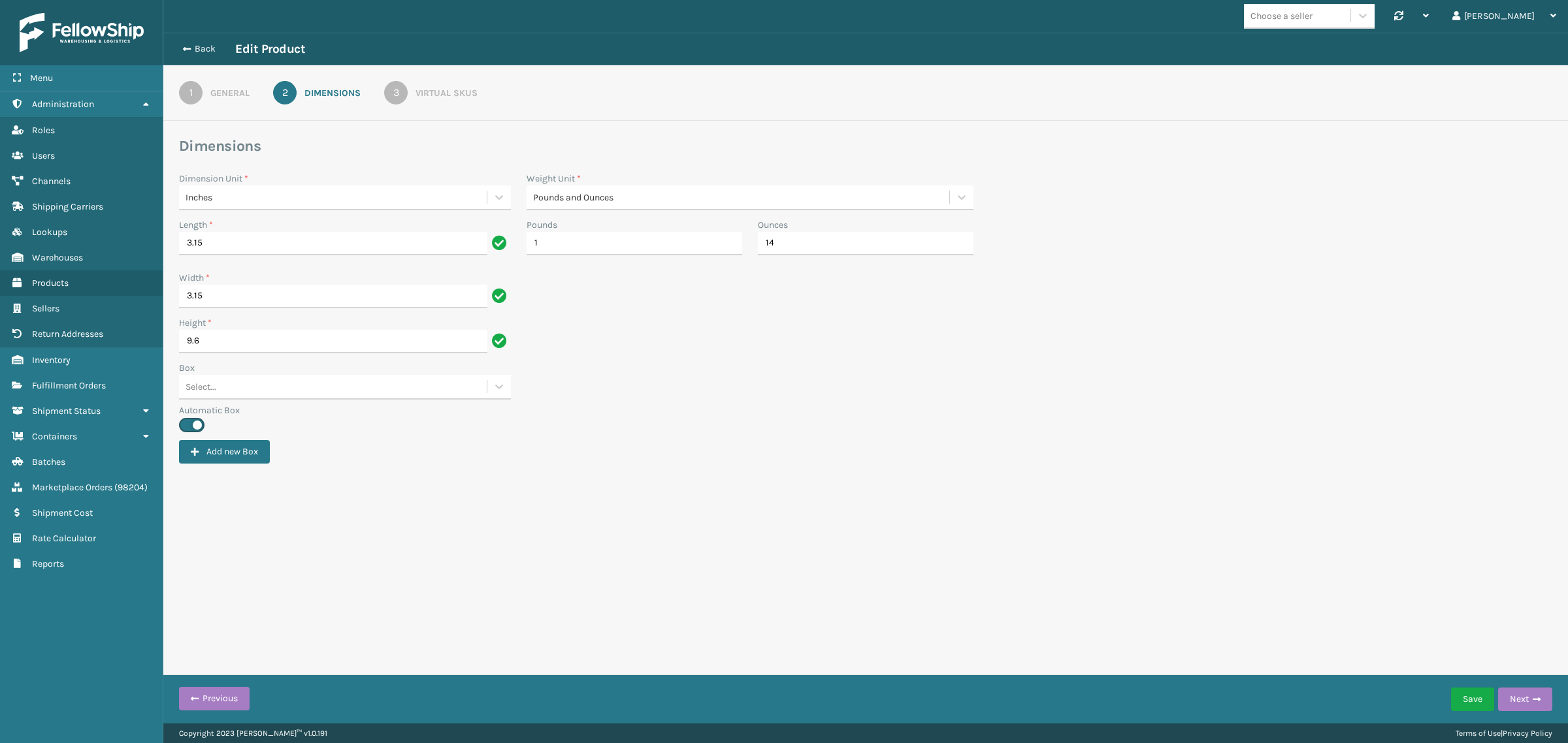
click at [194, 95] on div "1" at bounding box center [190, 92] width 23 height 23
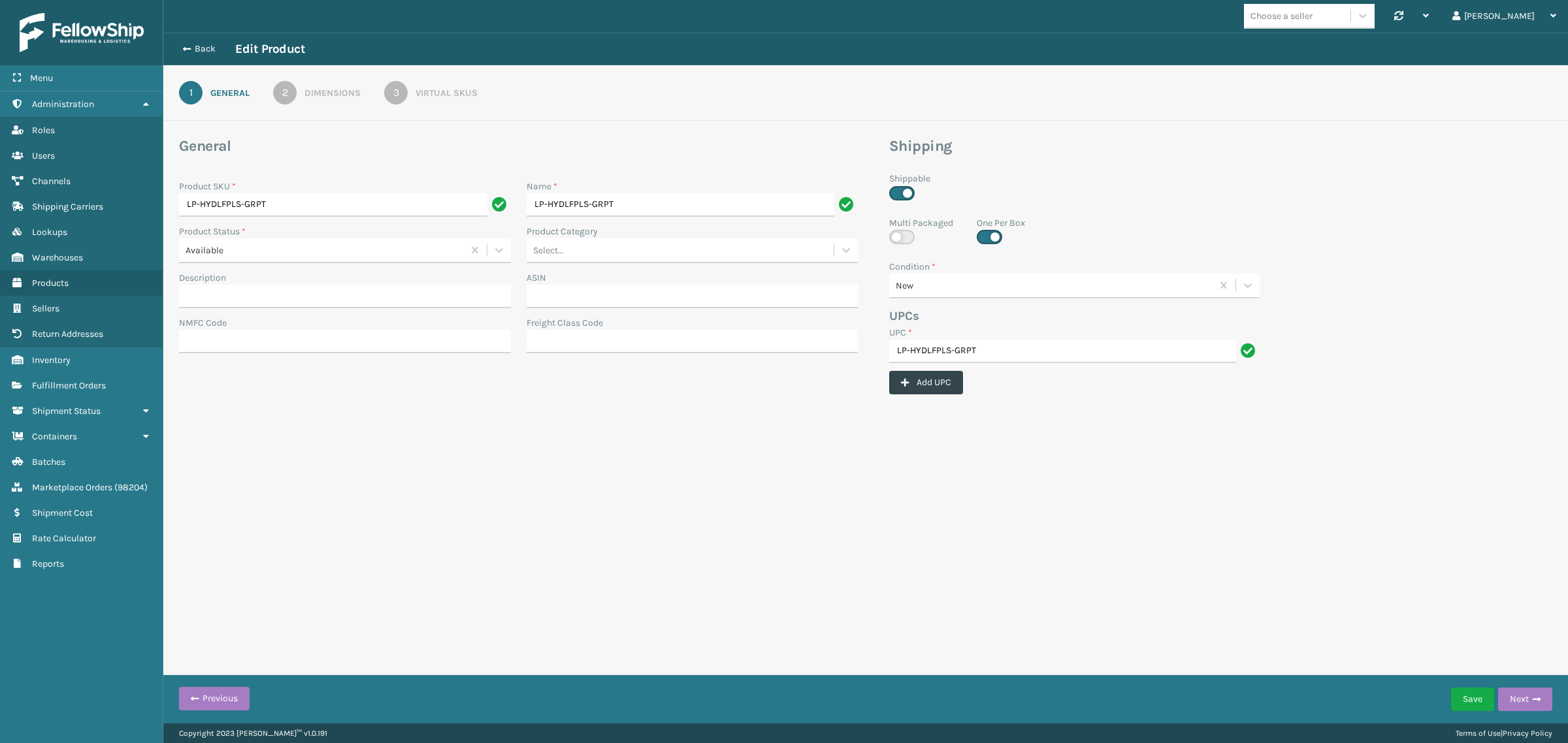
click at [296, 92] on div "2" at bounding box center [284, 92] width 23 height 23
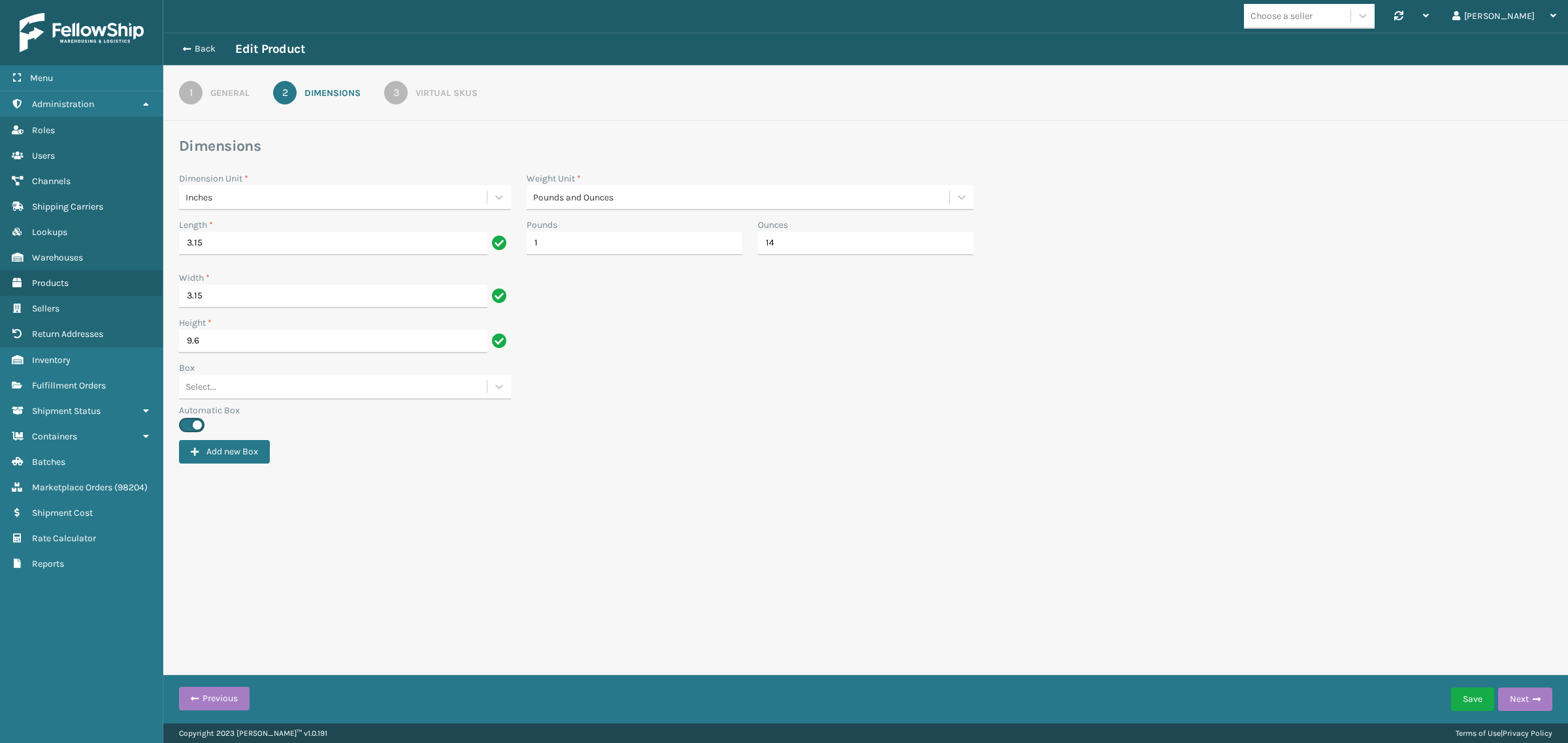
click at [400, 86] on div "3" at bounding box center [395, 92] width 23 height 23
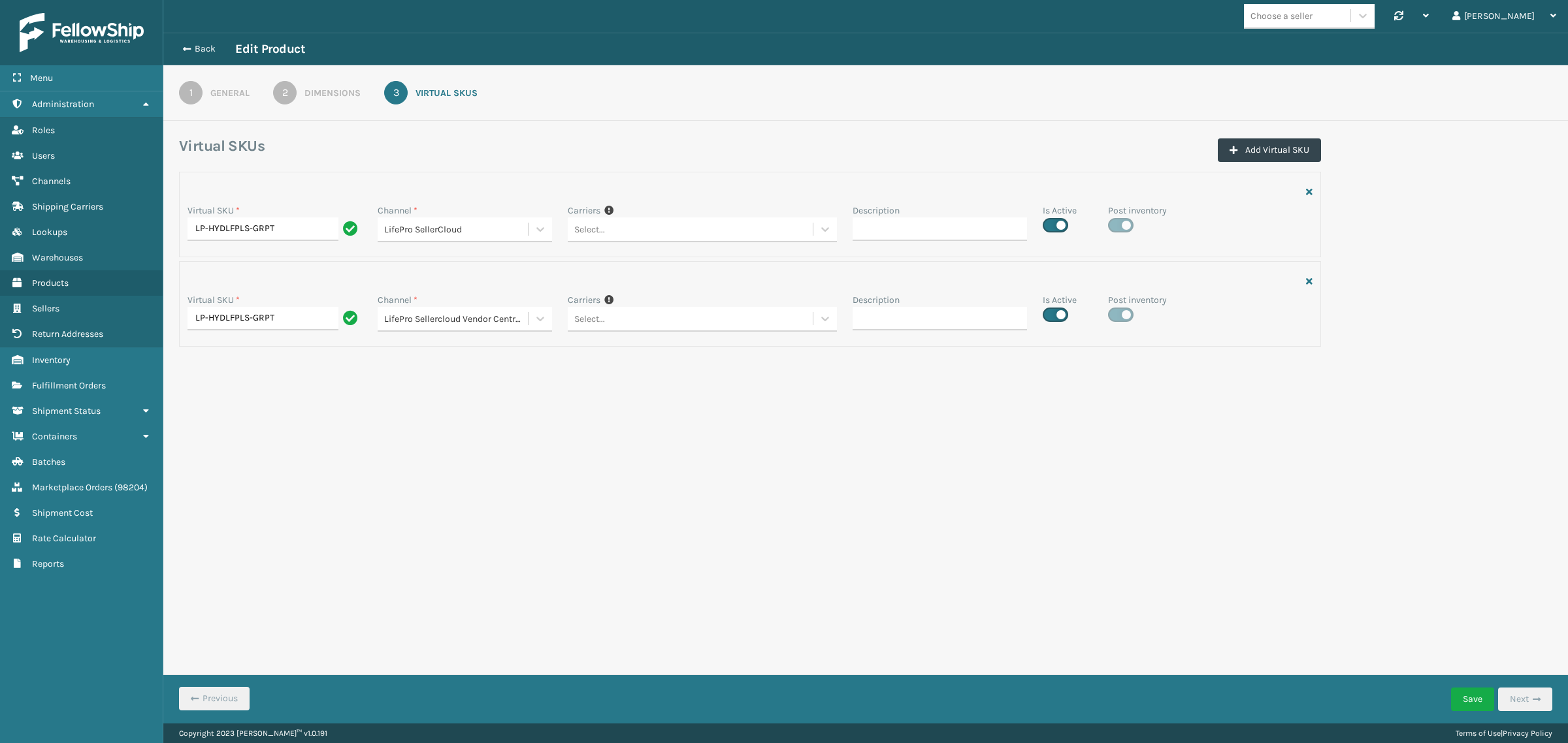
click at [203, 92] on link "1 General" at bounding box center [215, 92] width 118 height 23
